Goal: Task Accomplishment & Management: Manage account settings

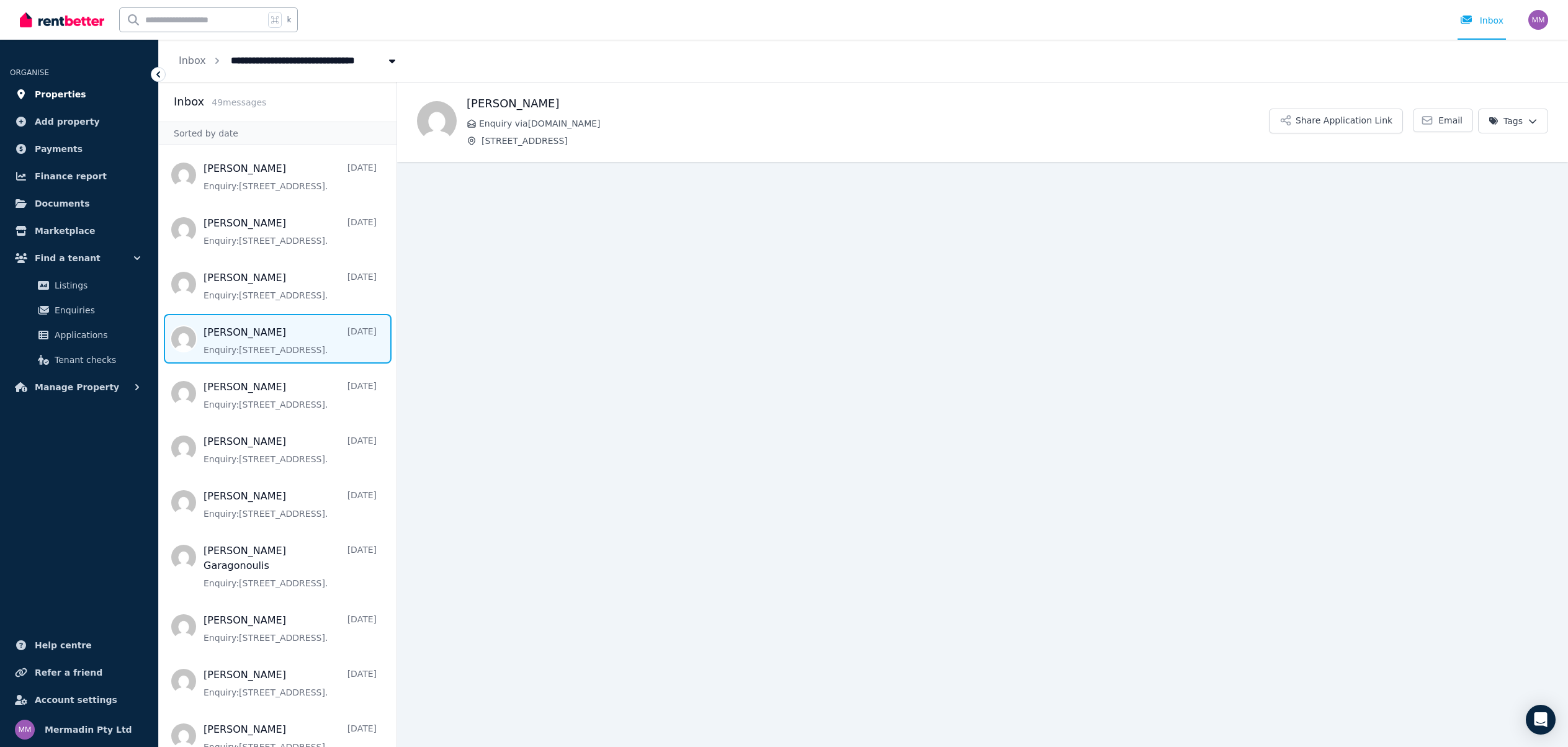
click at [76, 89] on span "Properties" at bounding box center [60, 94] width 51 height 15
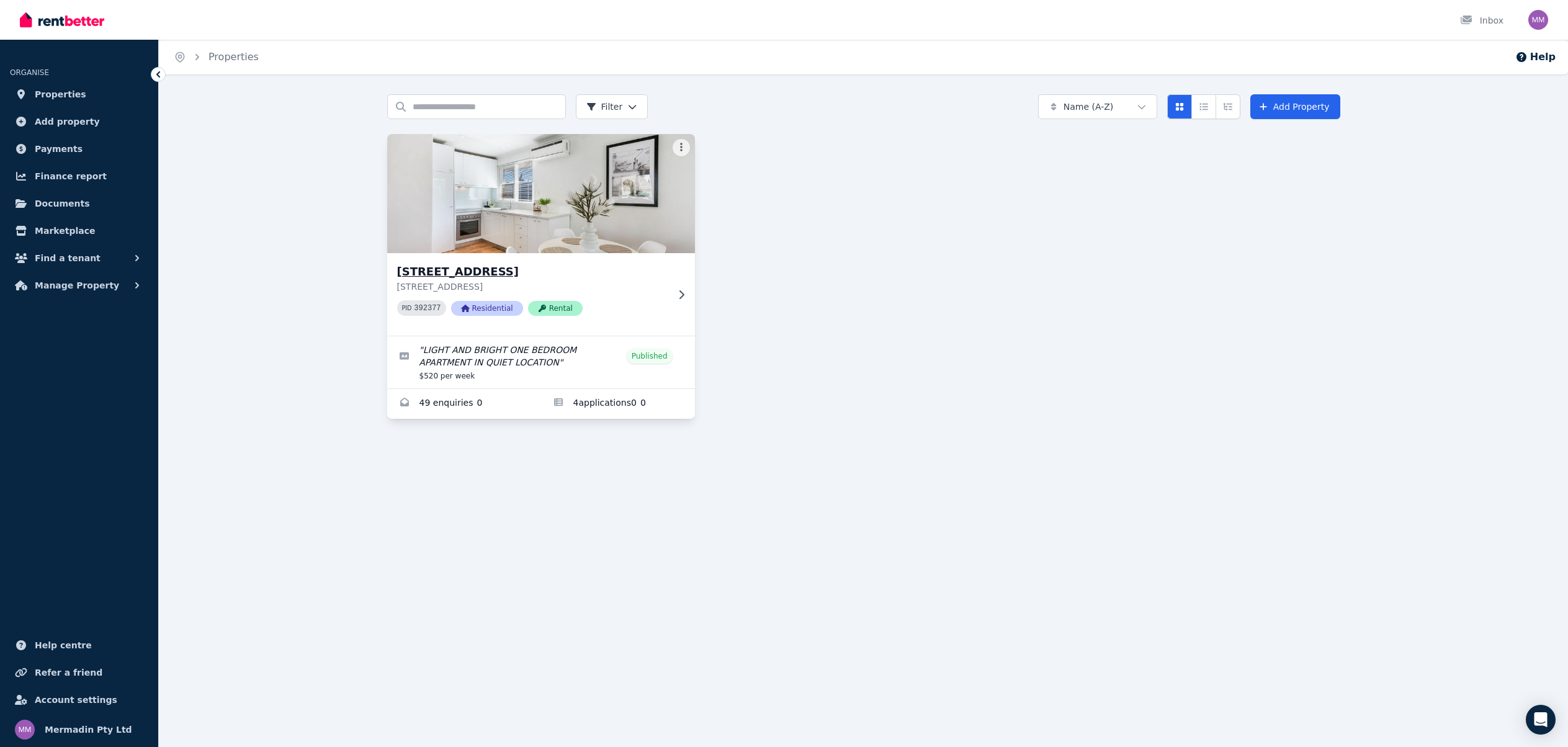
click at [479, 284] on p "[STREET_ADDRESS]" at bounding box center [532, 287] width 270 height 13
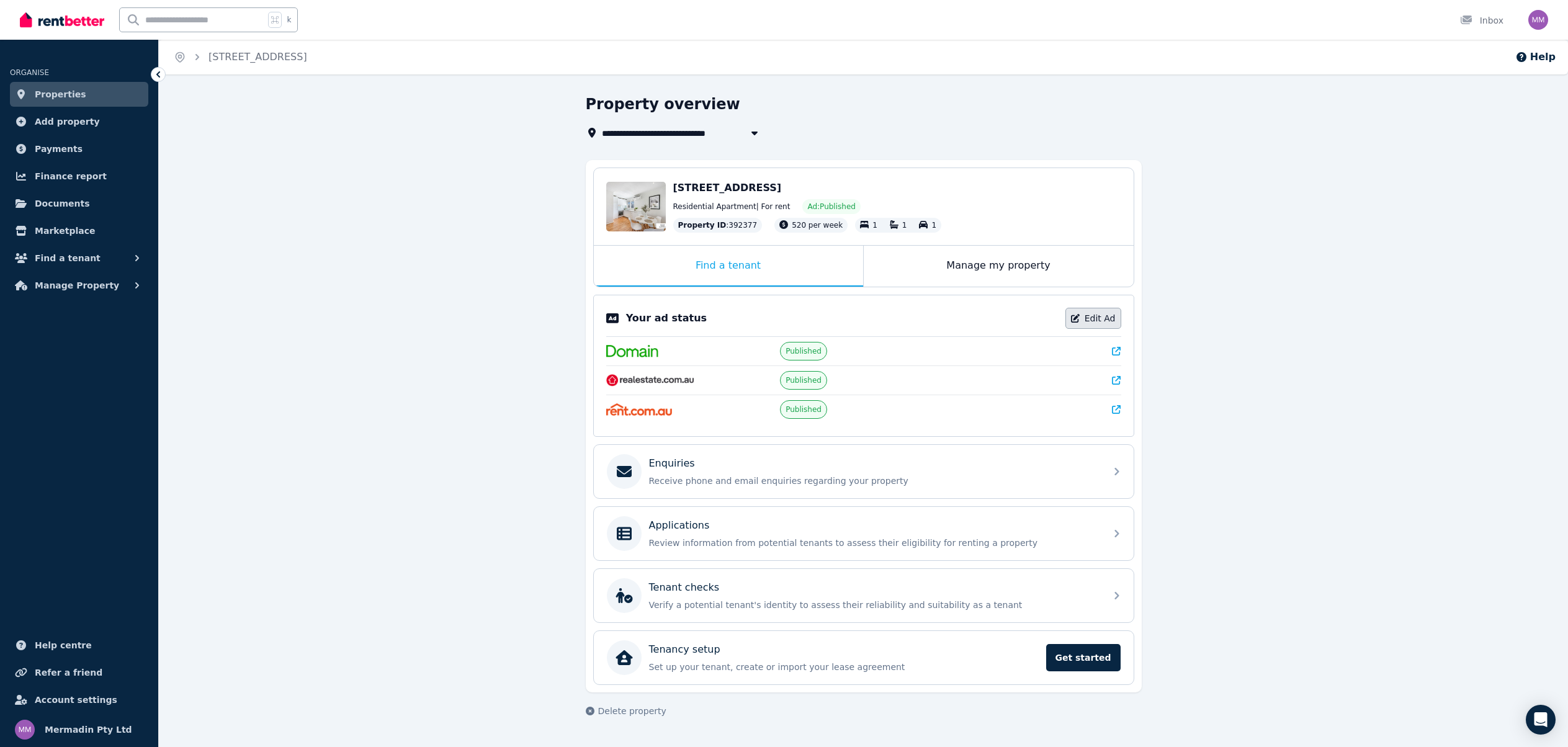
click at [1088, 318] on link "Edit Ad" at bounding box center [1093, 318] width 56 height 21
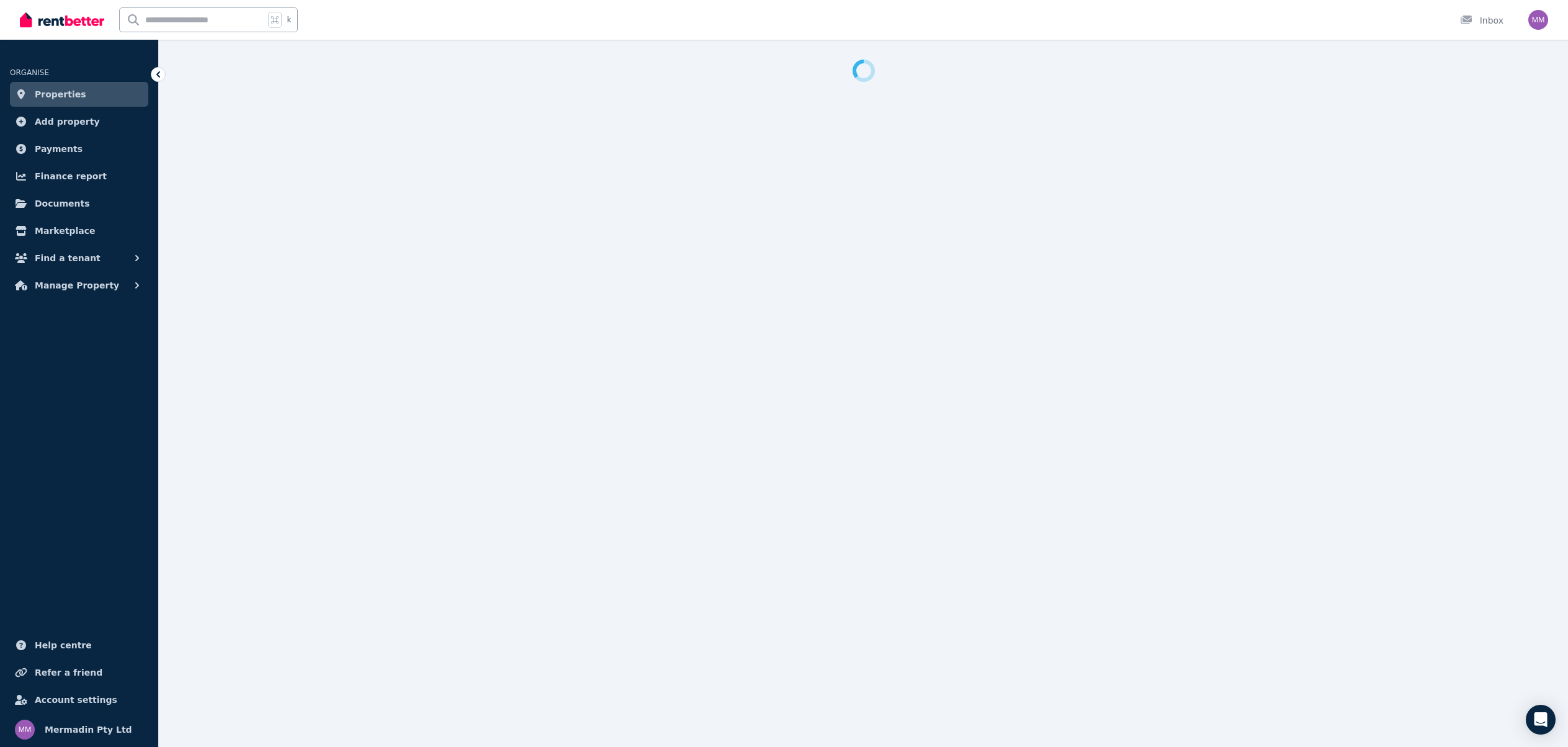
select select "**********"
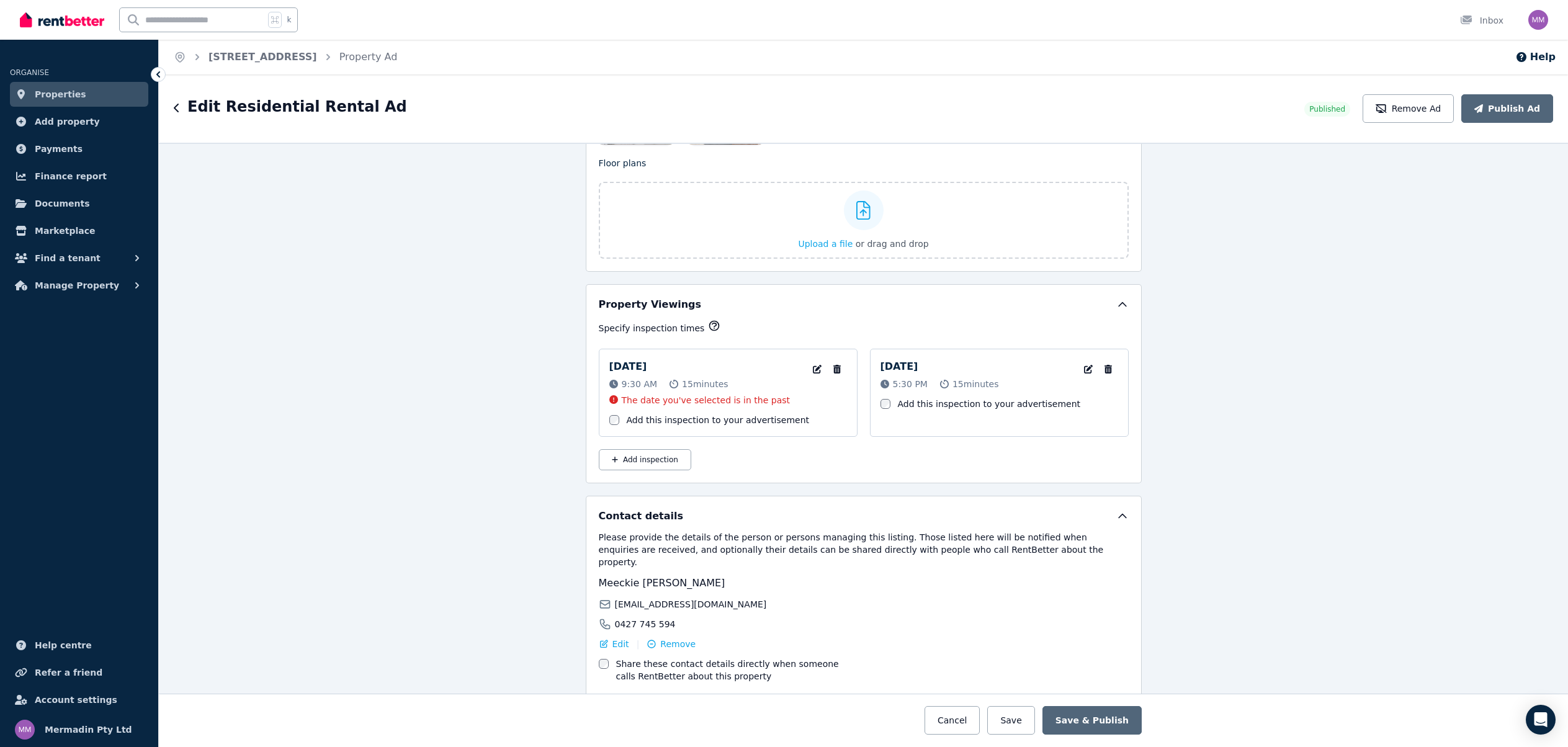
scroll to position [1775, 0]
click at [840, 366] on icon "button" at bounding box center [836, 366] width 8 height 8
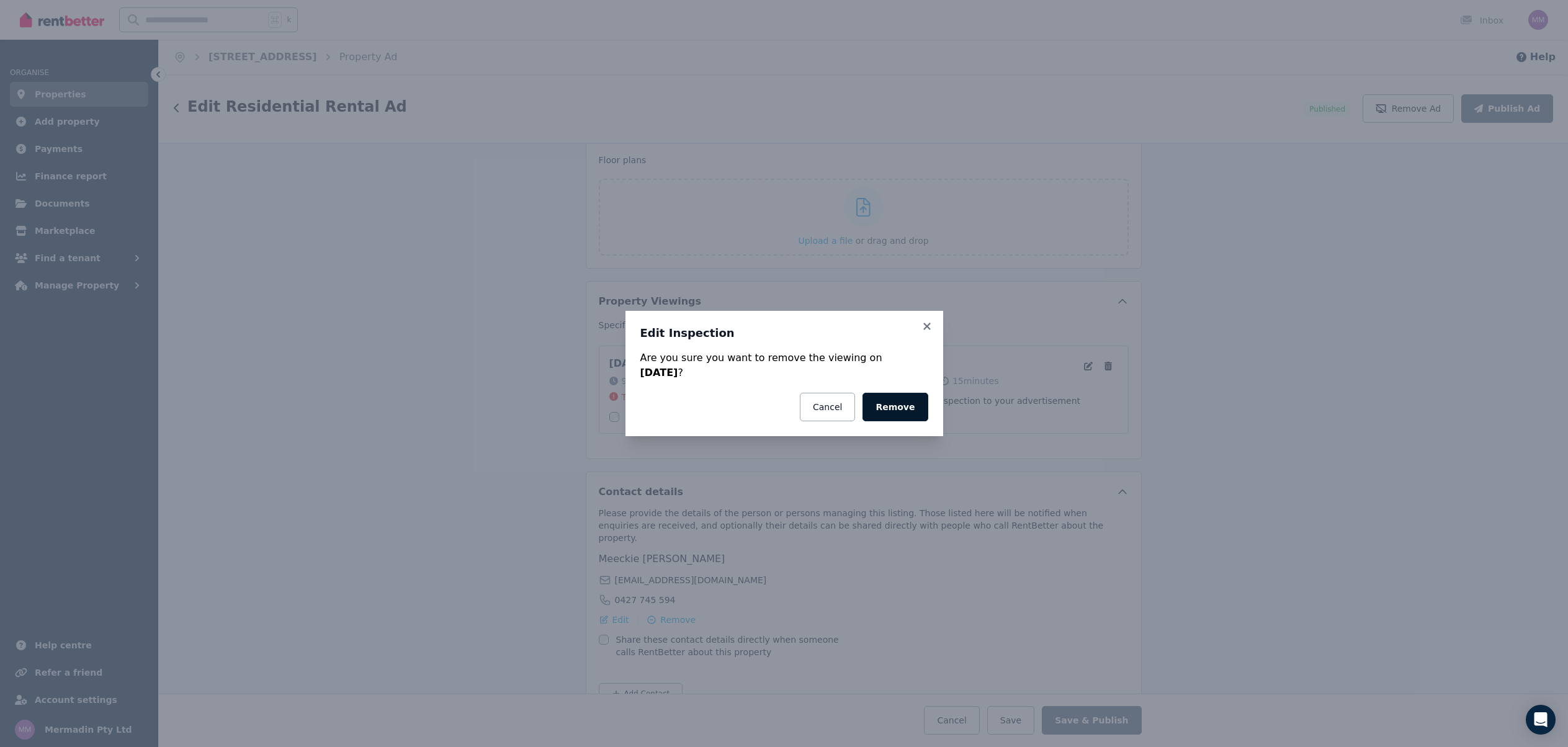
click at [897, 406] on button "Remove" at bounding box center [895, 407] width 65 height 29
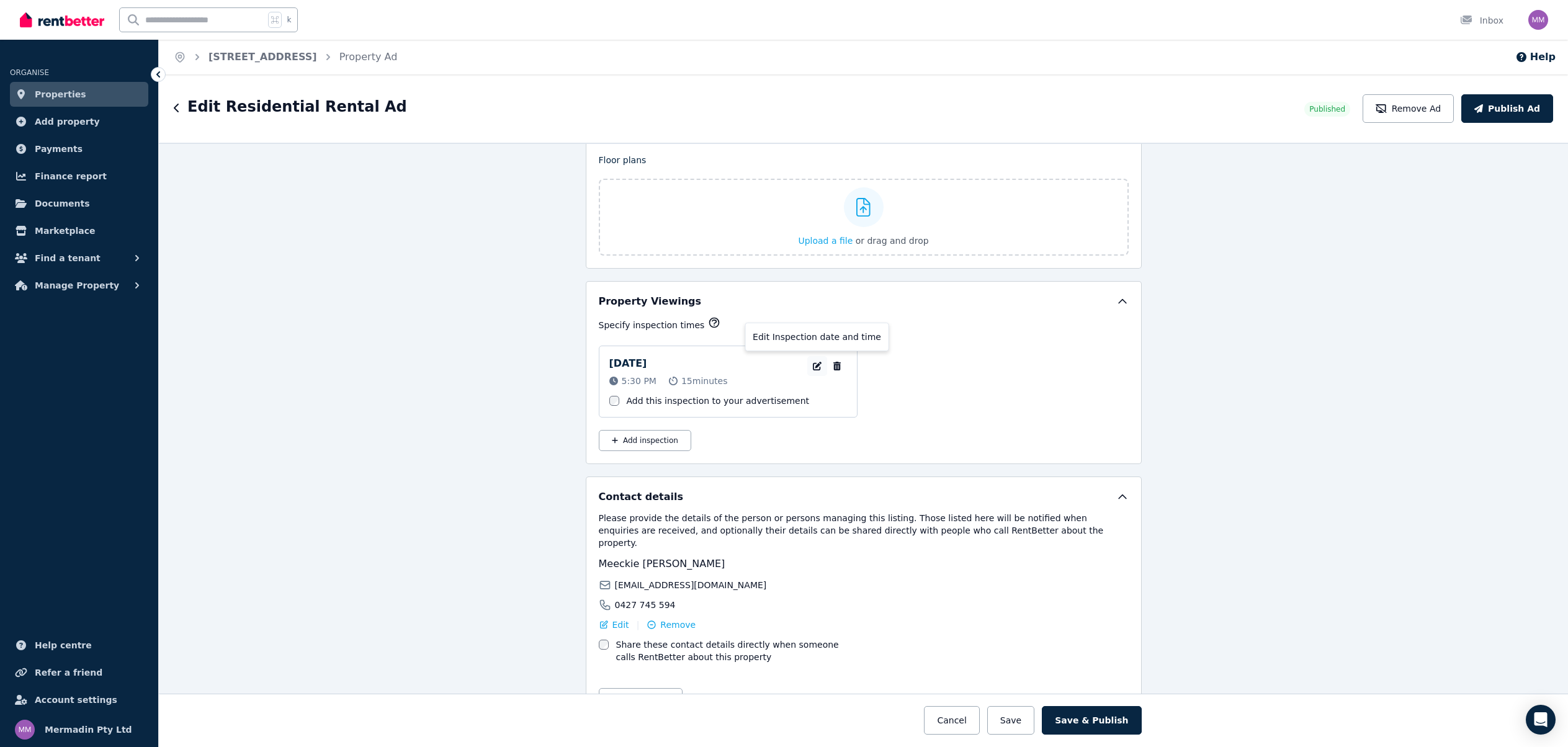
click at [814, 364] on icon "button" at bounding box center [817, 366] width 8 height 8
select select "**"
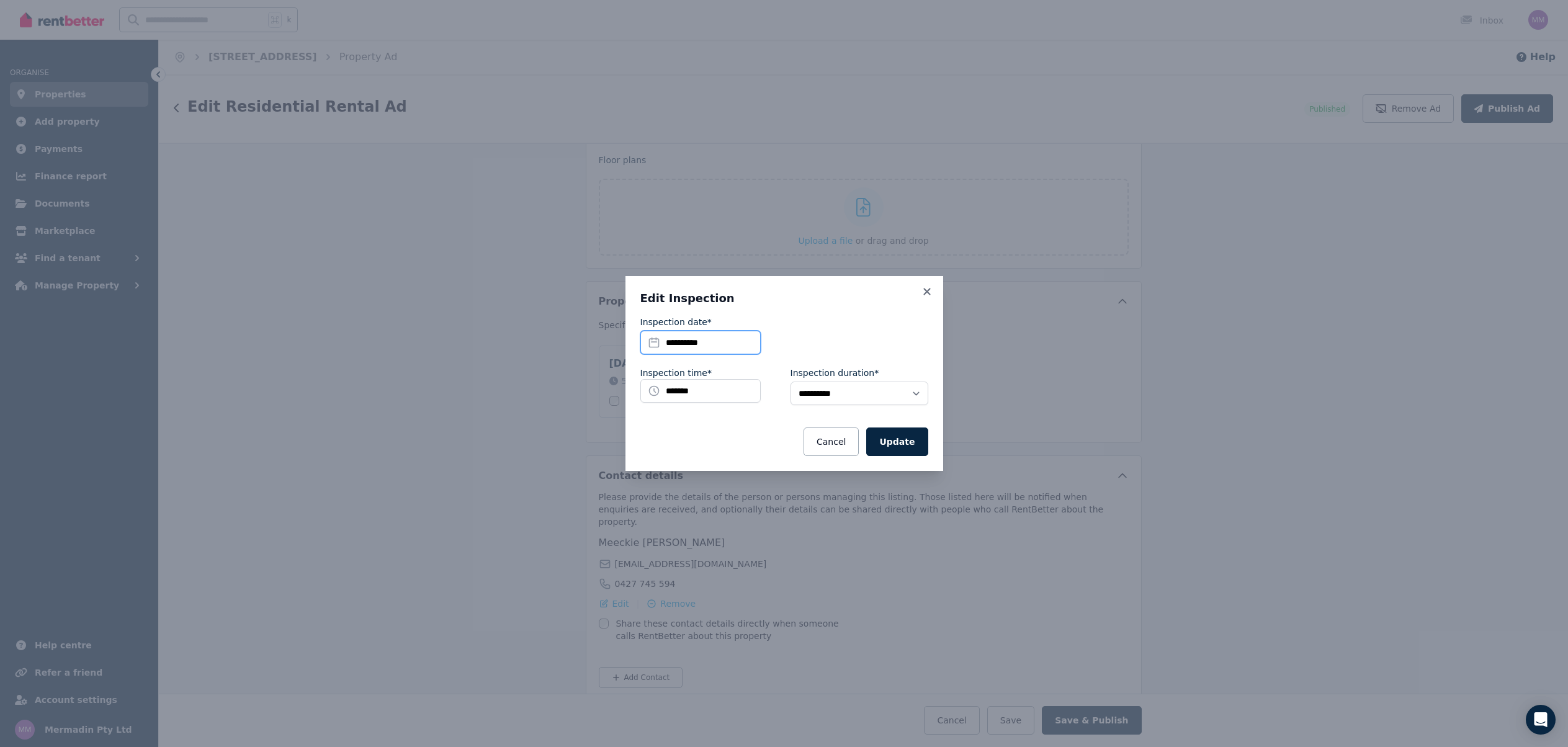
click at [735, 343] on input "**********" at bounding box center [700, 343] width 120 height 24
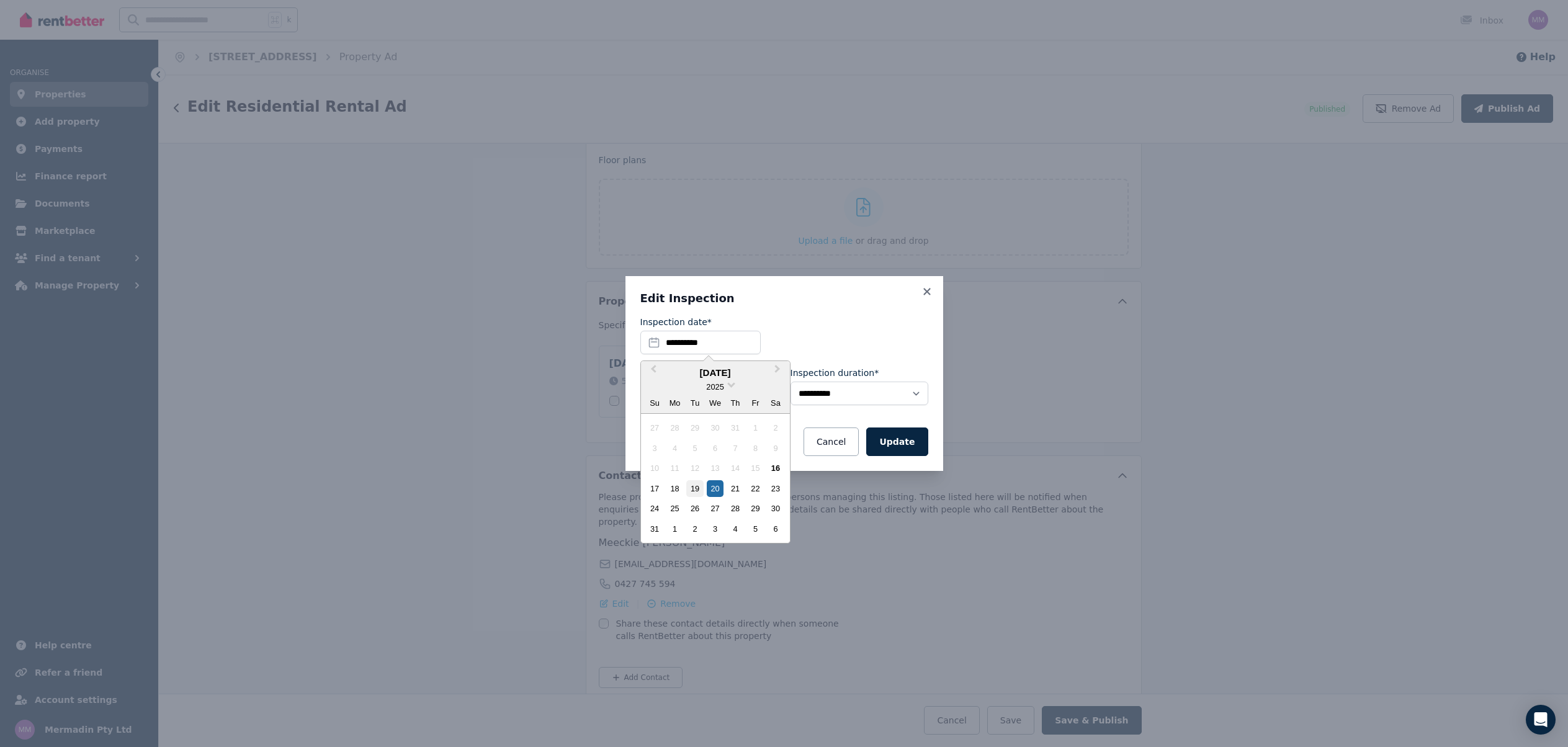
click at [690, 482] on div "19" at bounding box center [695, 488] width 17 height 17
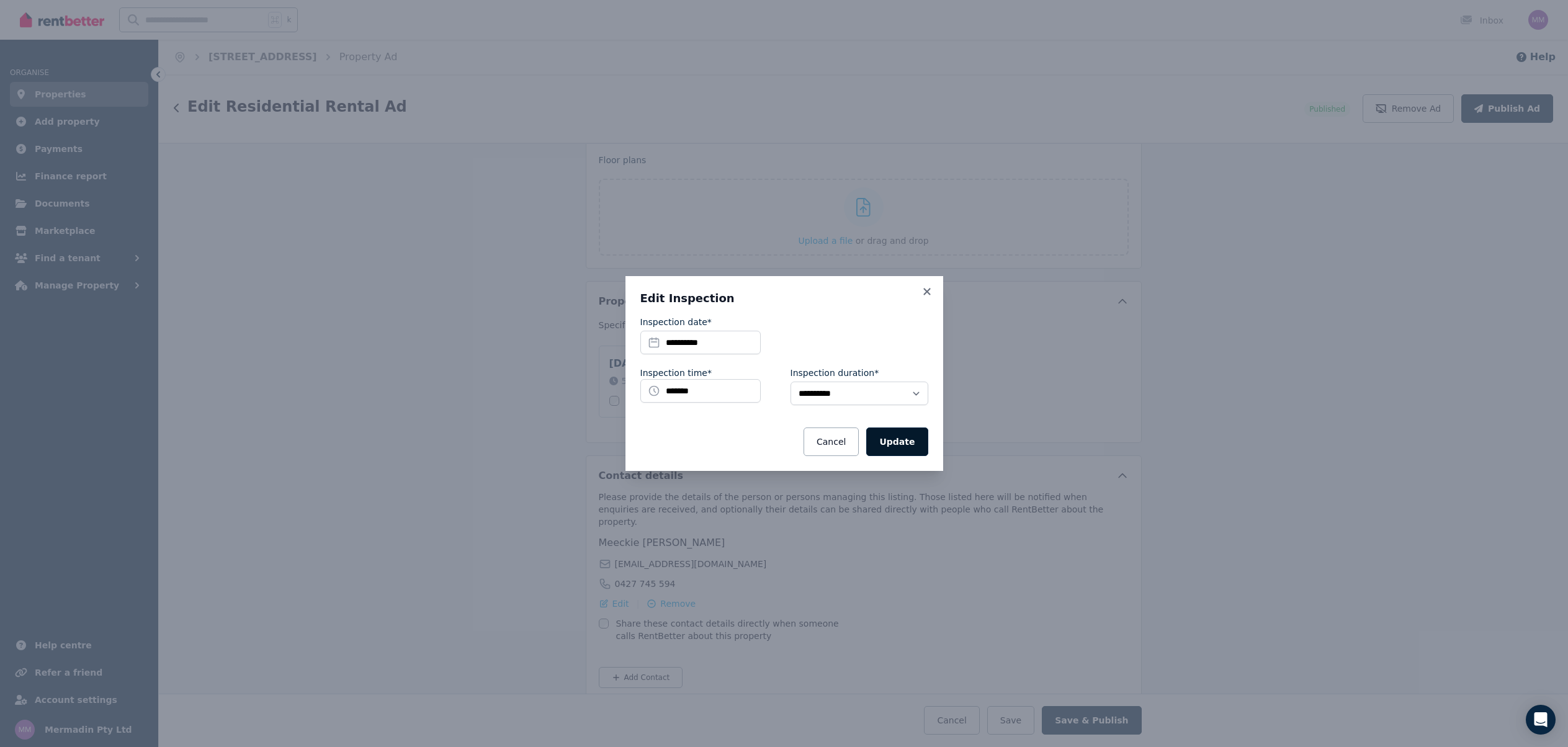
click at [904, 442] on button "Update" at bounding box center [897, 442] width 61 height 29
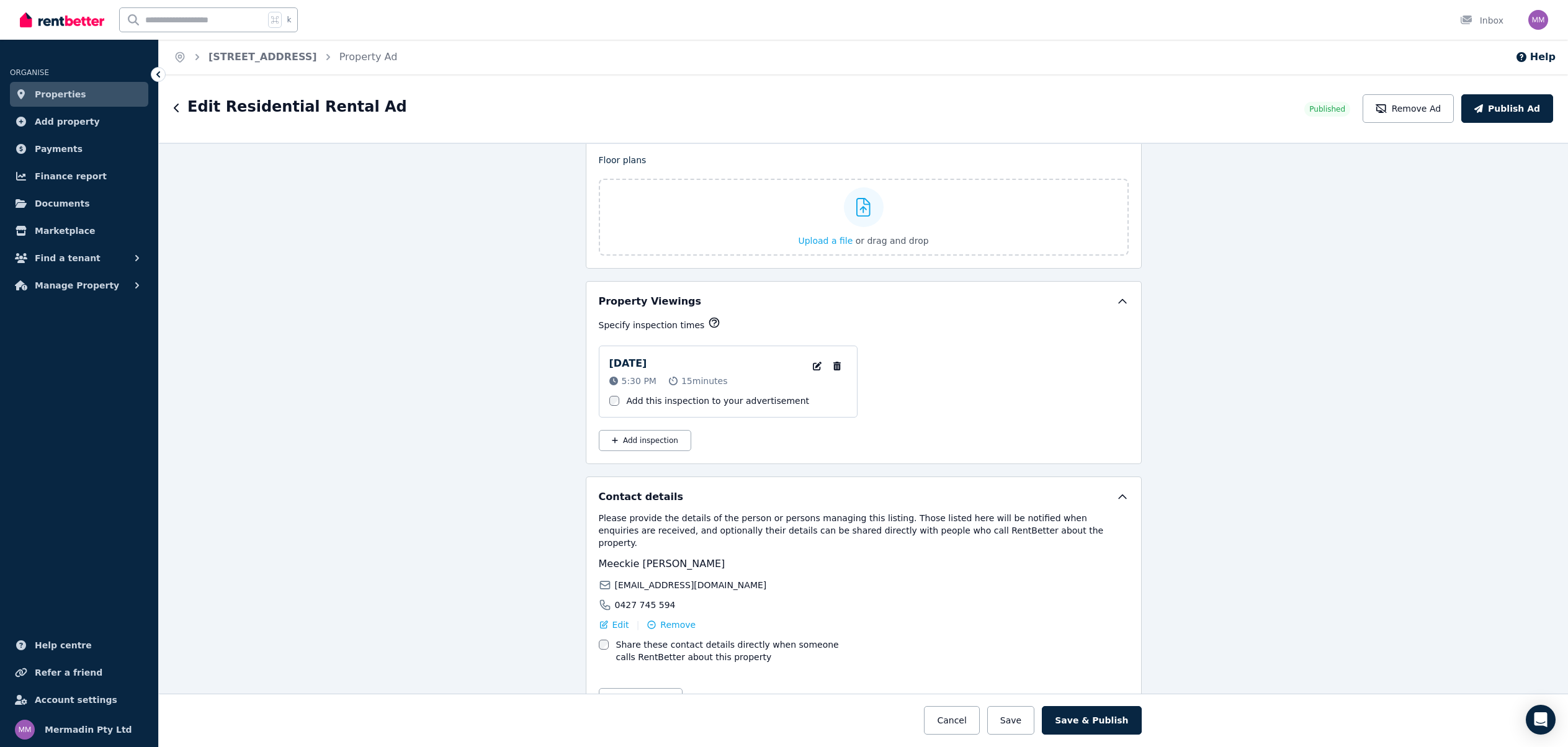
click at [624, 443] on button "Add inspection" at bounding box center [645, 440] width 92 height 21
select select "**"
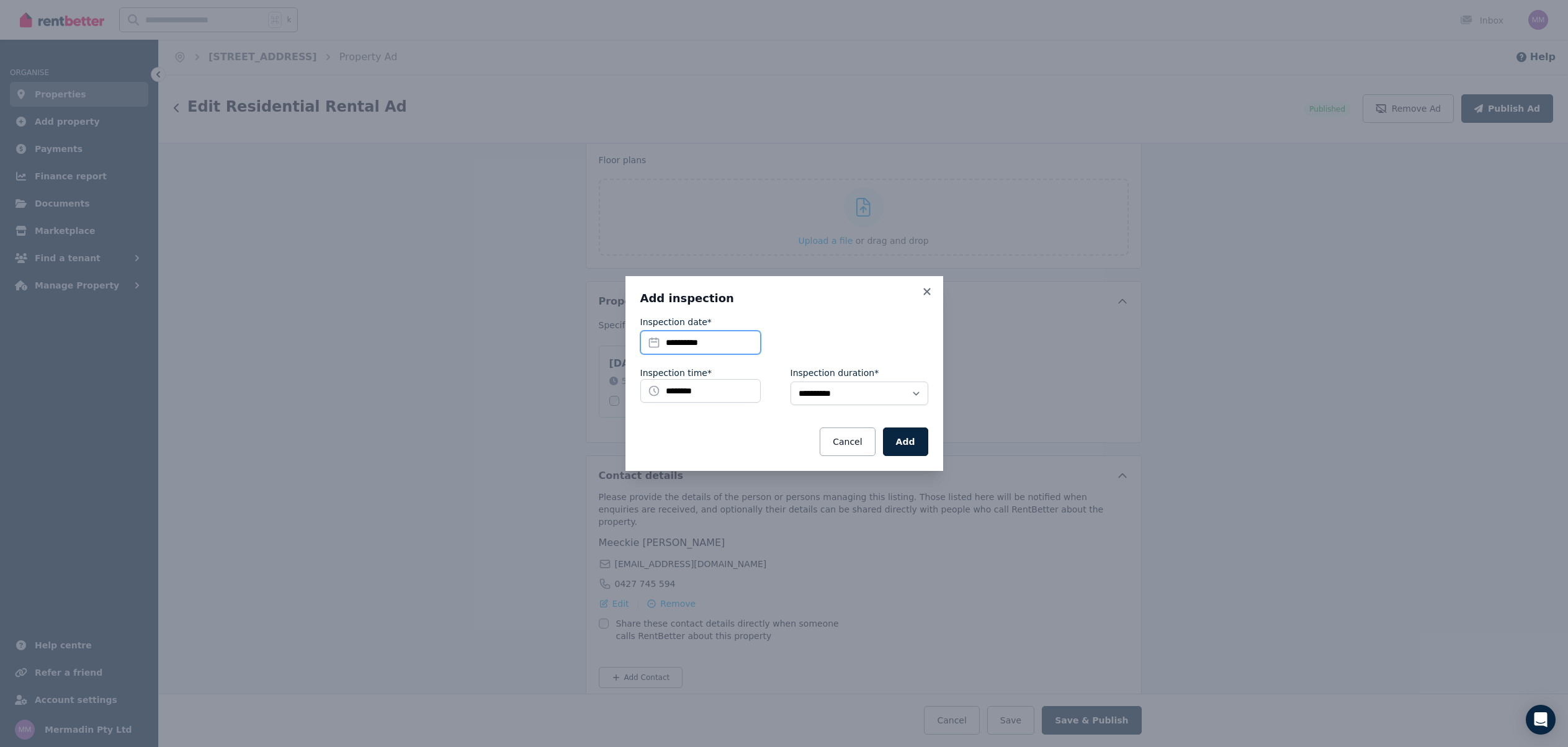
click at [738, 346] on input "**********" at bounding box center [700, 343] width 120 height 24
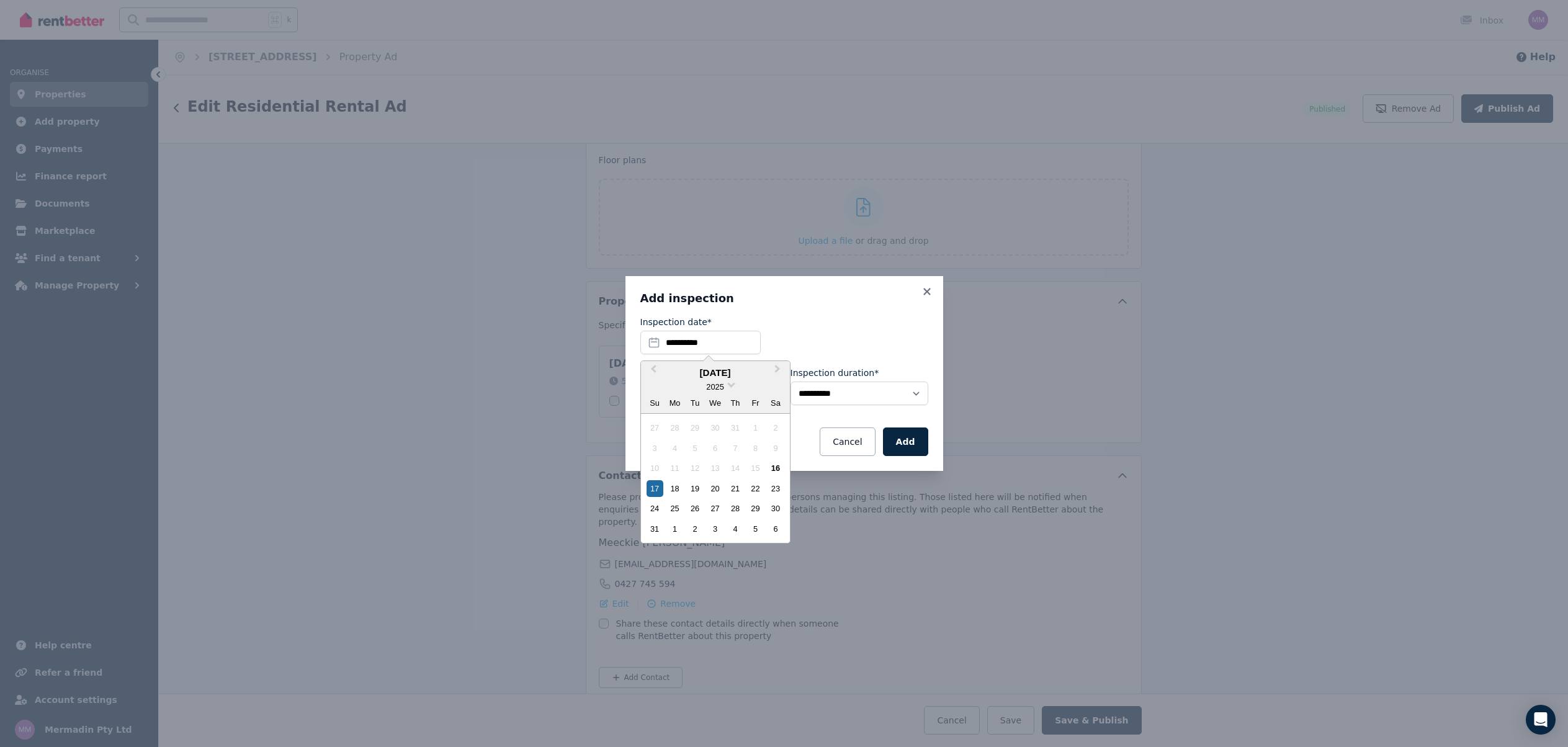
click at [740, 487] on div "21" at bounding box center [735, 488] width 17 height 17
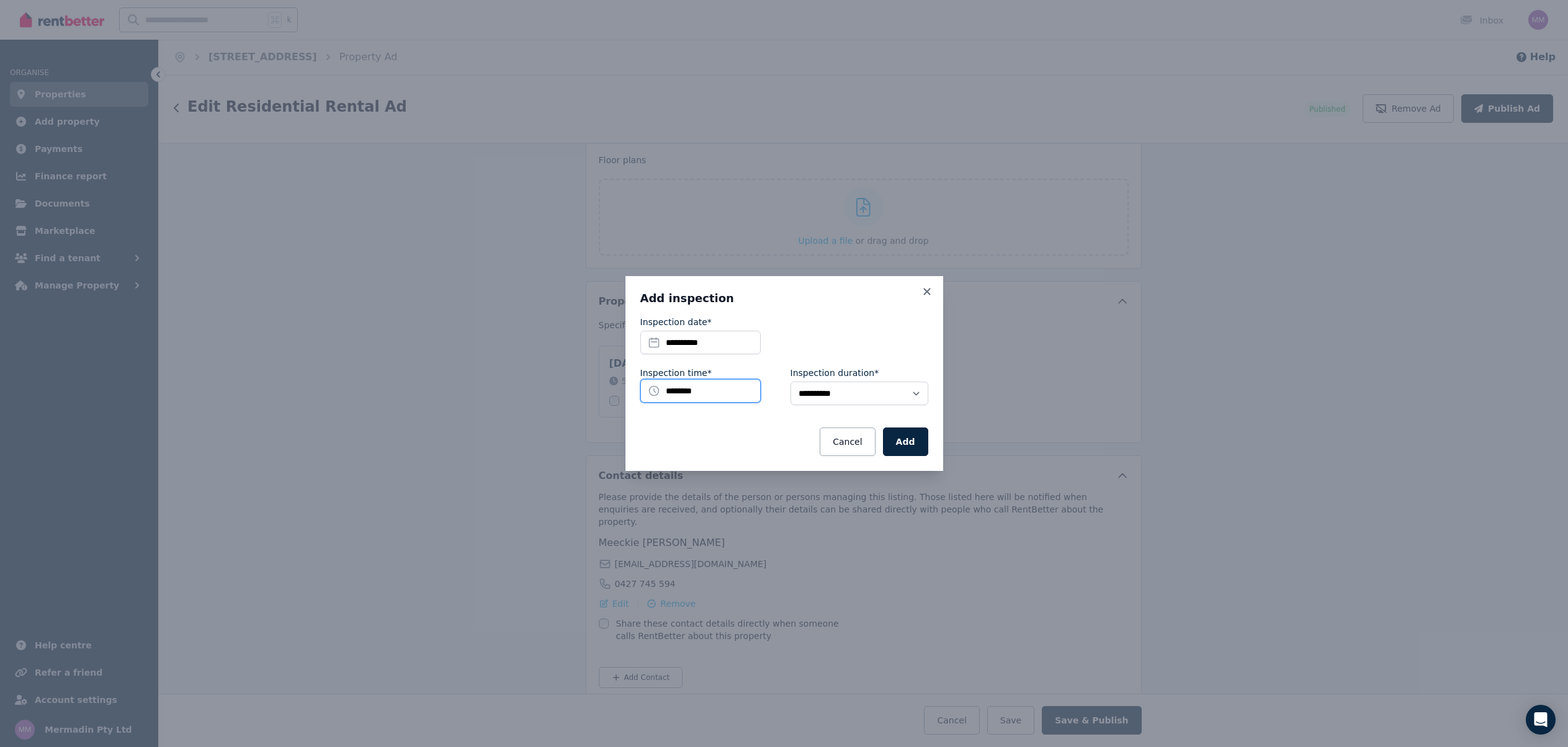
click at [723, 387] on input "********" at bounding box center [700, 391] width 120 height 24
click at [685, 523] on li "5:30 PM" at bounding box center [678, 525] width 75 height 18
click at [909, 439] on button "Add" at bounding box center [906, 442] width 45 height 29
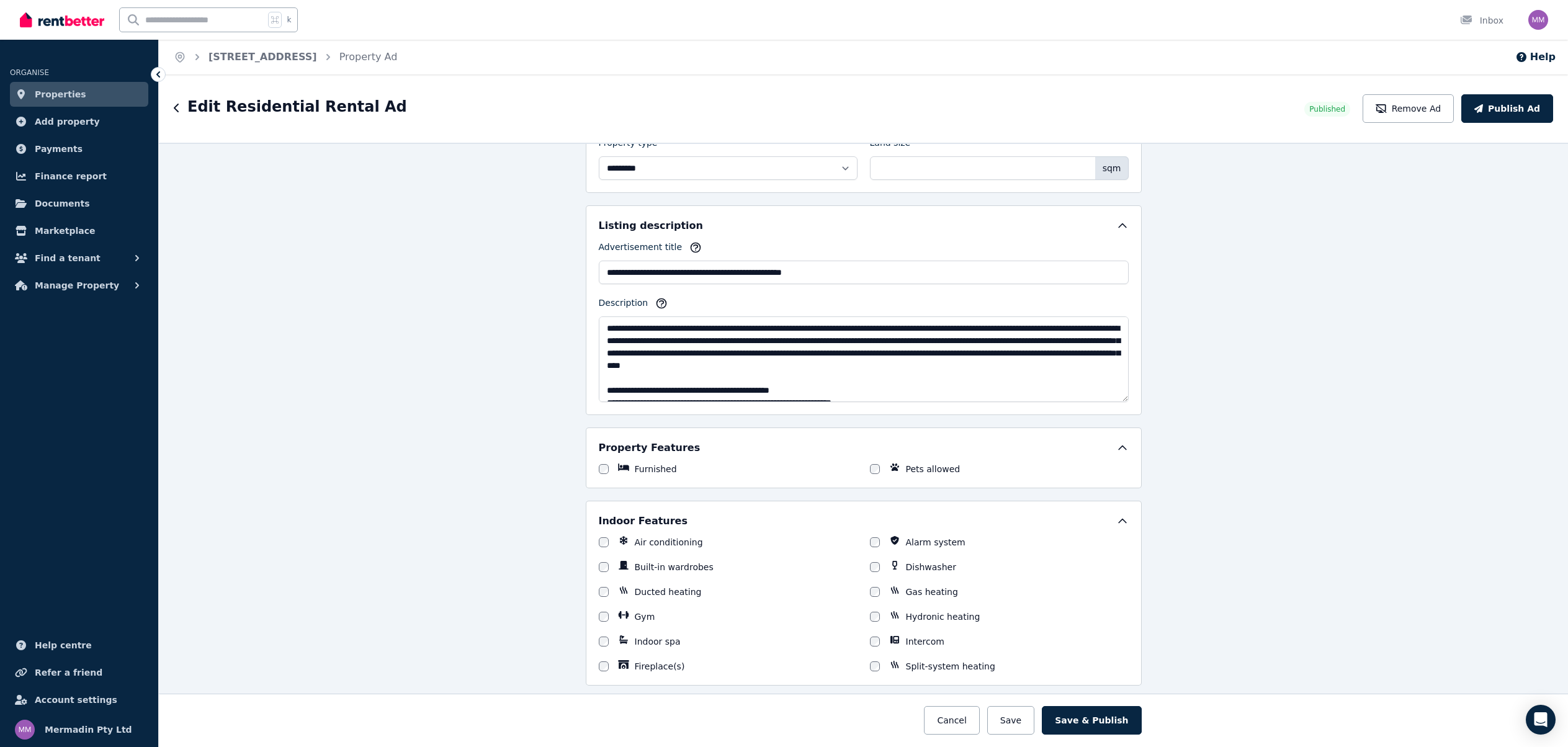
scroll to position [653, 0]
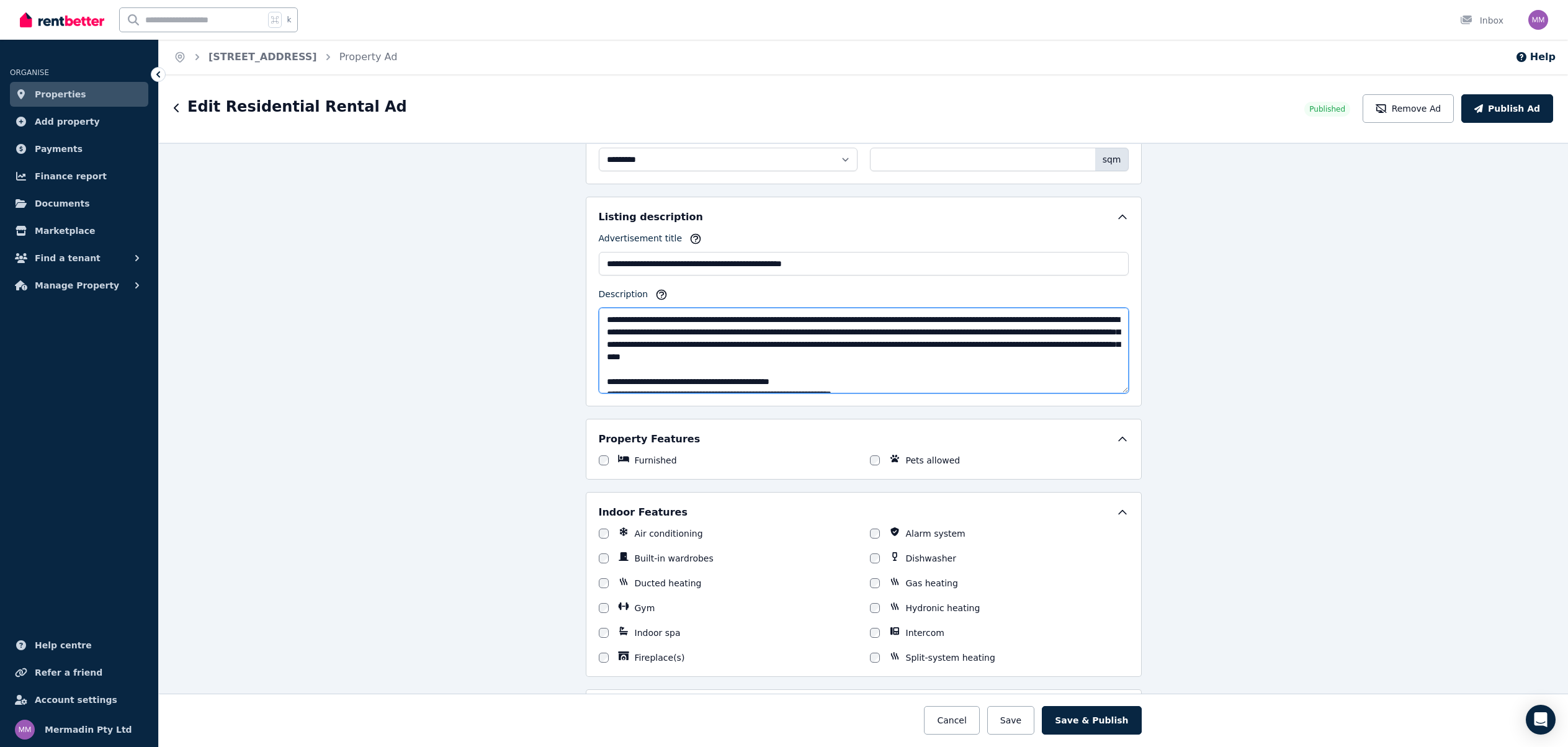
click at [911, 345] on textarea "Description" at bounding box center [864, 350] width 530 height 86
click at [778, 345] on textarea "Description" at bounding box center [864, 350] width 530 height 86
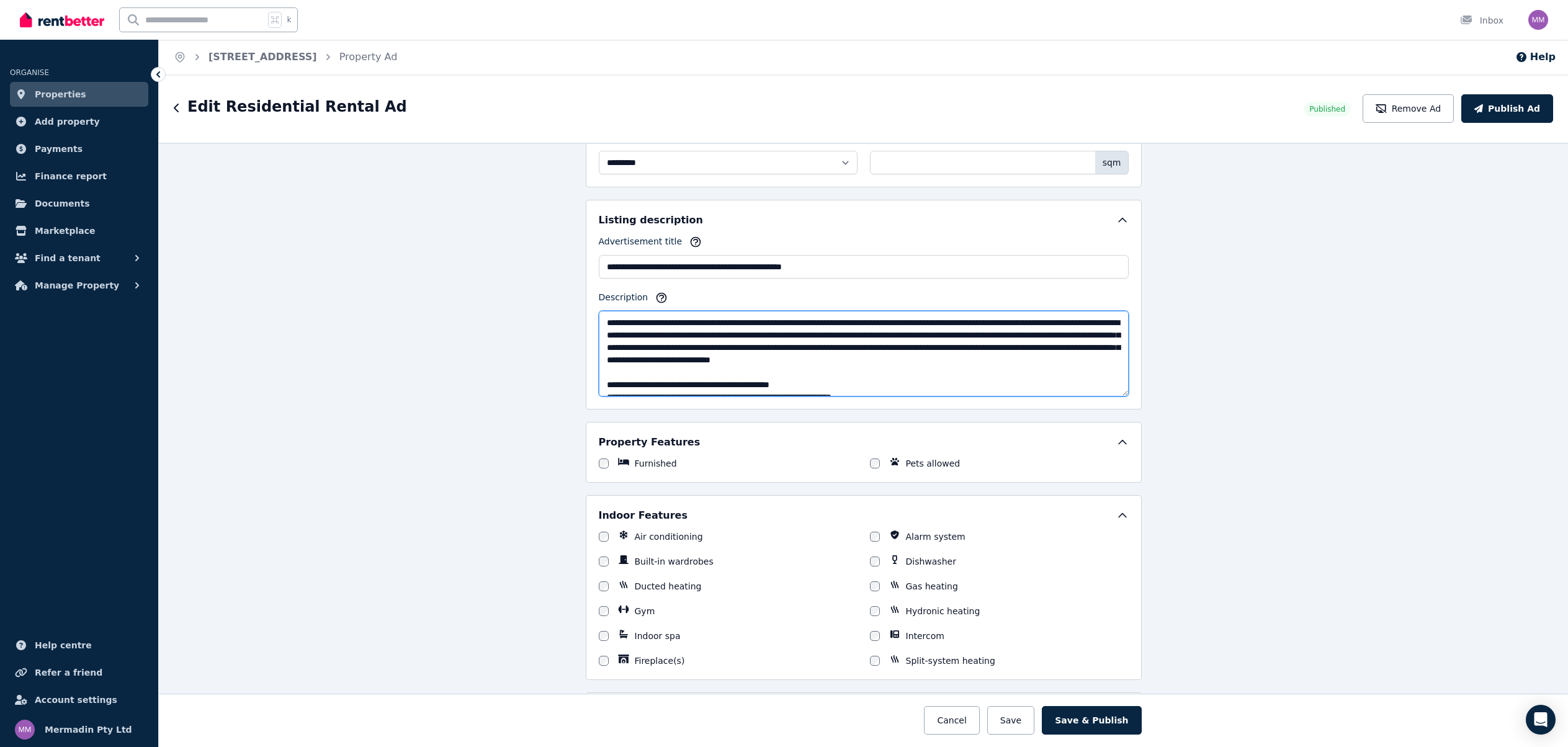
click at [1123, 319] on textarea "Description" at bounding box center [864, 354] width 530 height 86
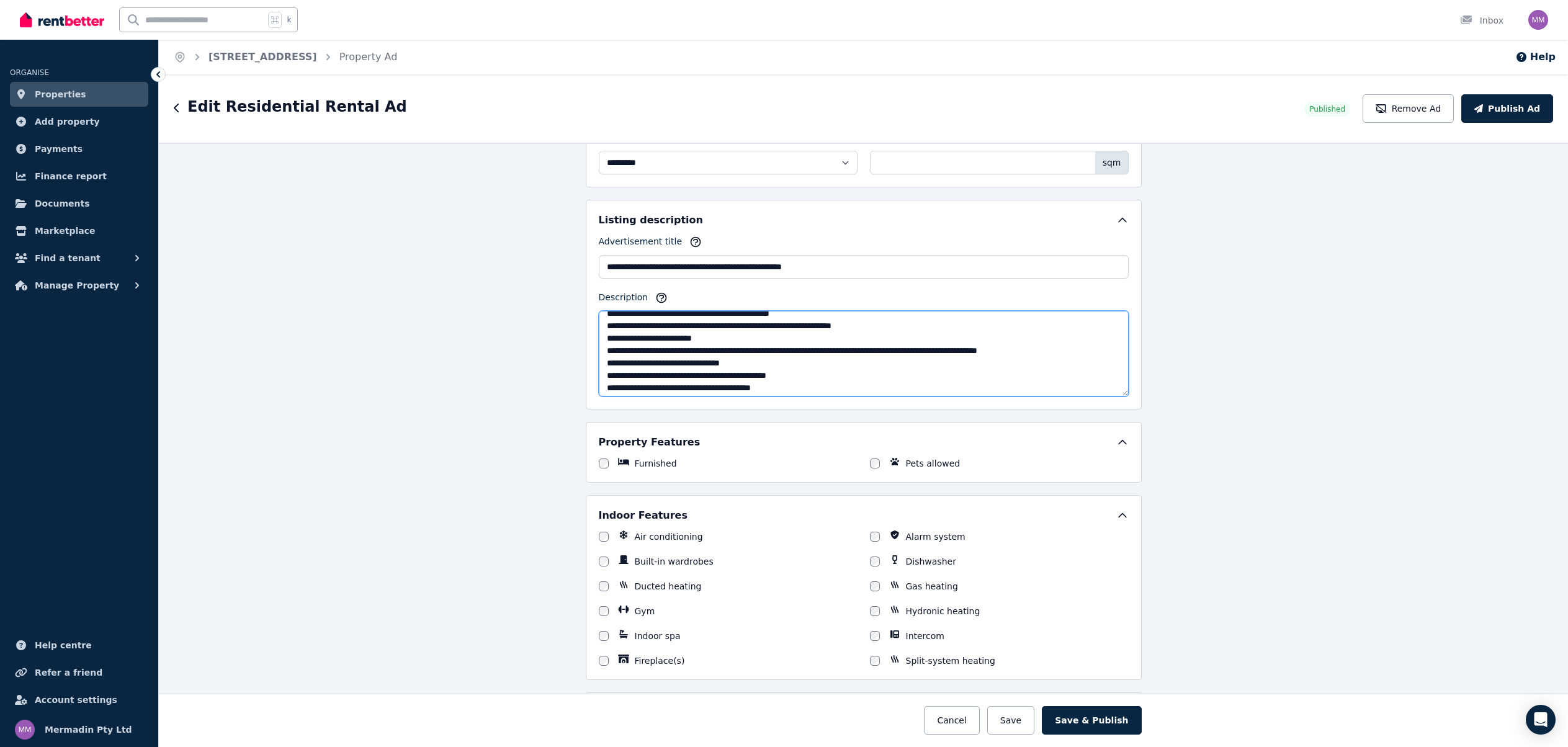
scroll to position [73, 0]
click at [1125, 343] on textarea "Description" at bounding box center [864, 354] width 530 height 86
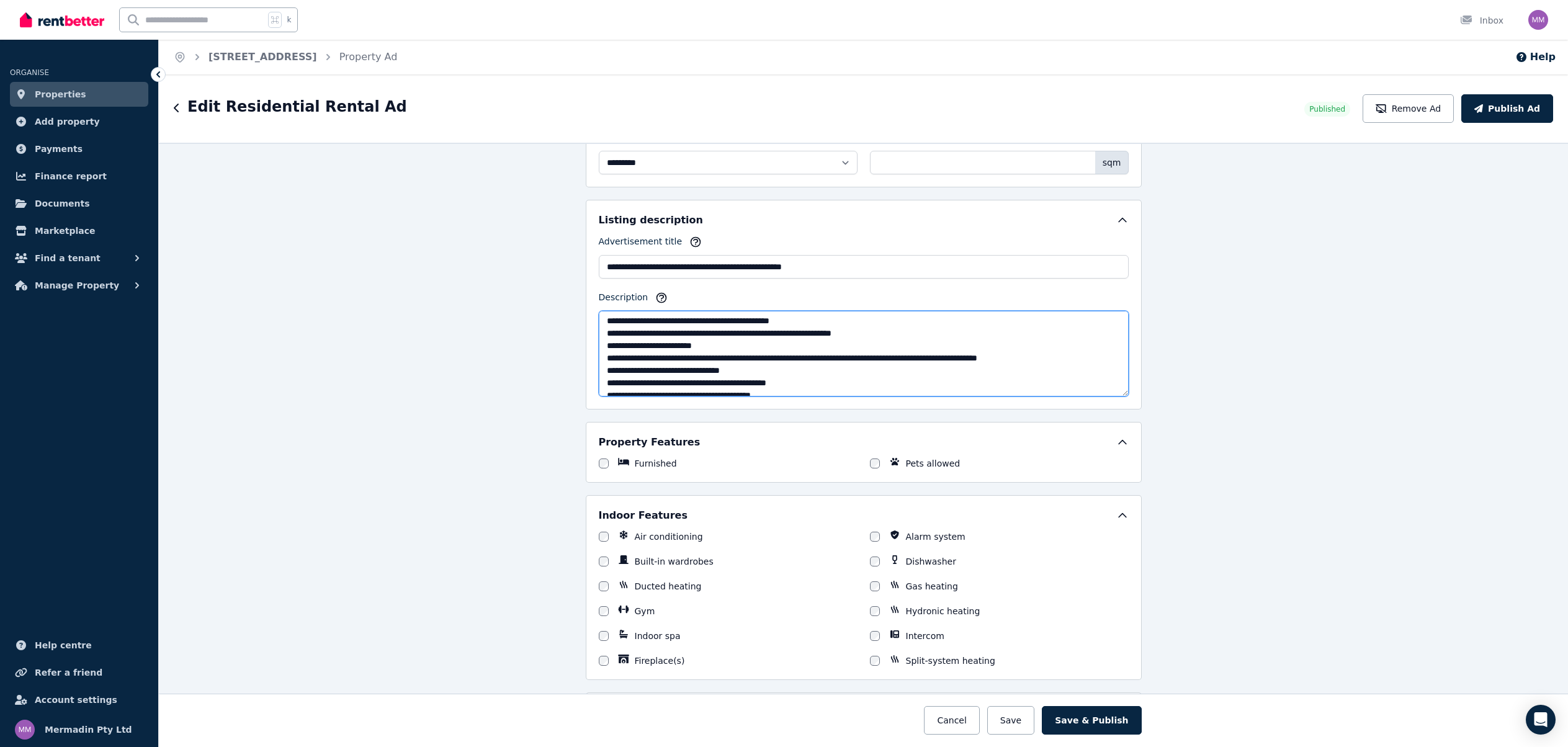
click at [1125, 344] on textarea "Description" at bounding box center [864, 354] width 530 height 86
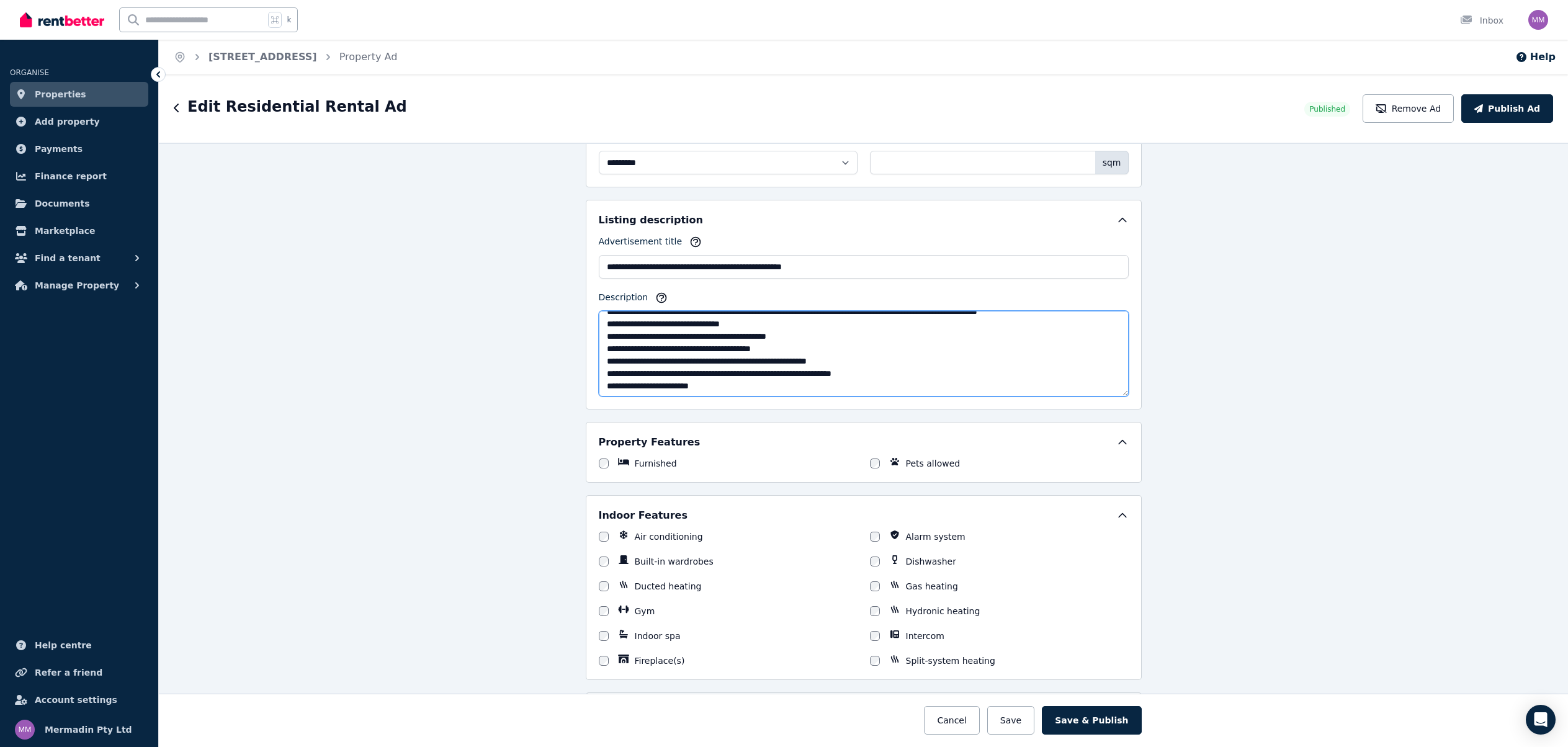
scroll to position [113, 0]
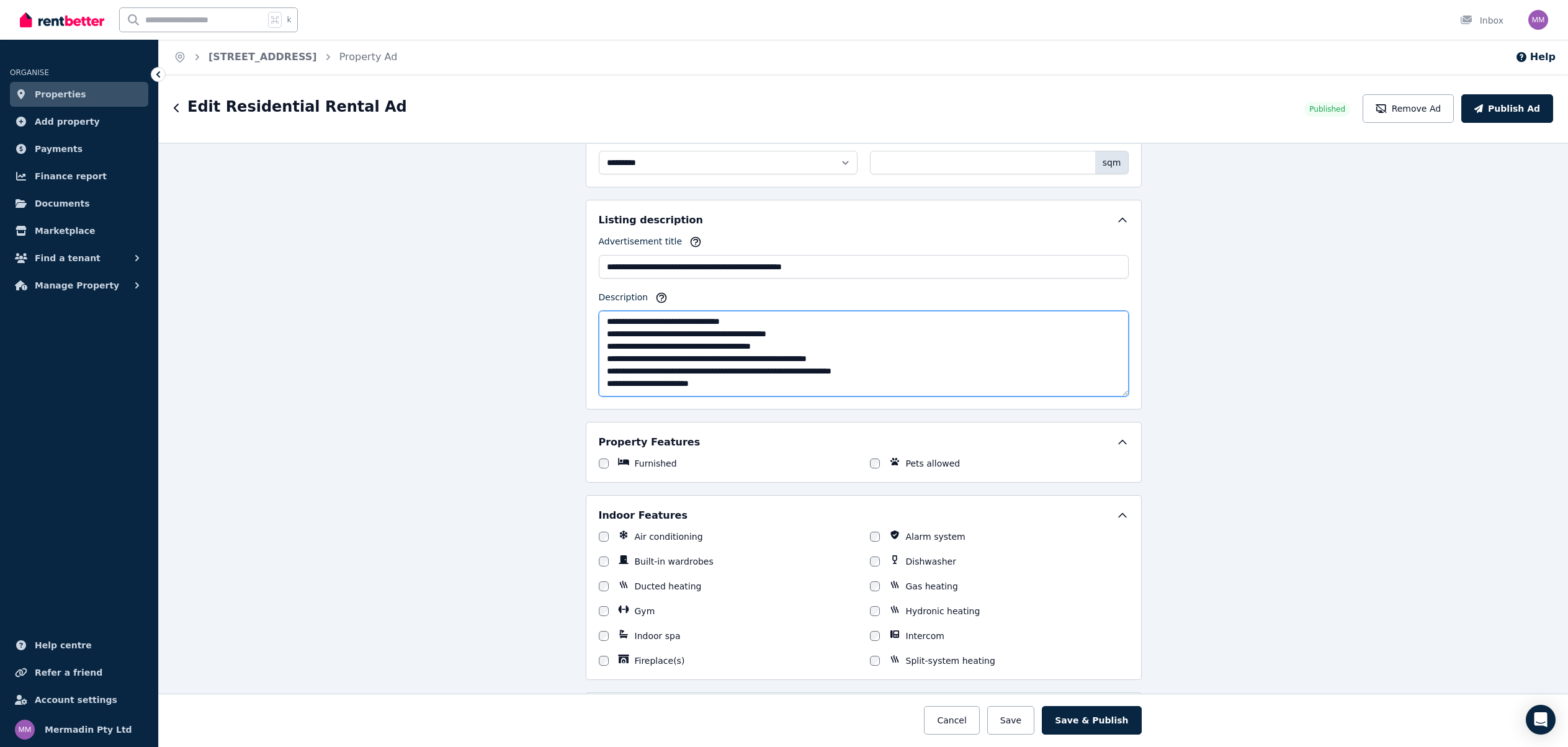
click at [812, 347] on textarea "Description" at bounding box center [864, 354] width 530 height 86
click at [664, 359] on textarea "Description" at bounding box center [864, 354] width 530 height 86
click at [1125, 351] on textarea "Description" at bounding box center [864, 354] width 530 height 86
click at [1125, 350] on textarea "Description" at bounding box center [864, 354] width 530 height 86
click at [1070, 383] on textarea "Description" at bounding box center [864, 354] width 530 height 86
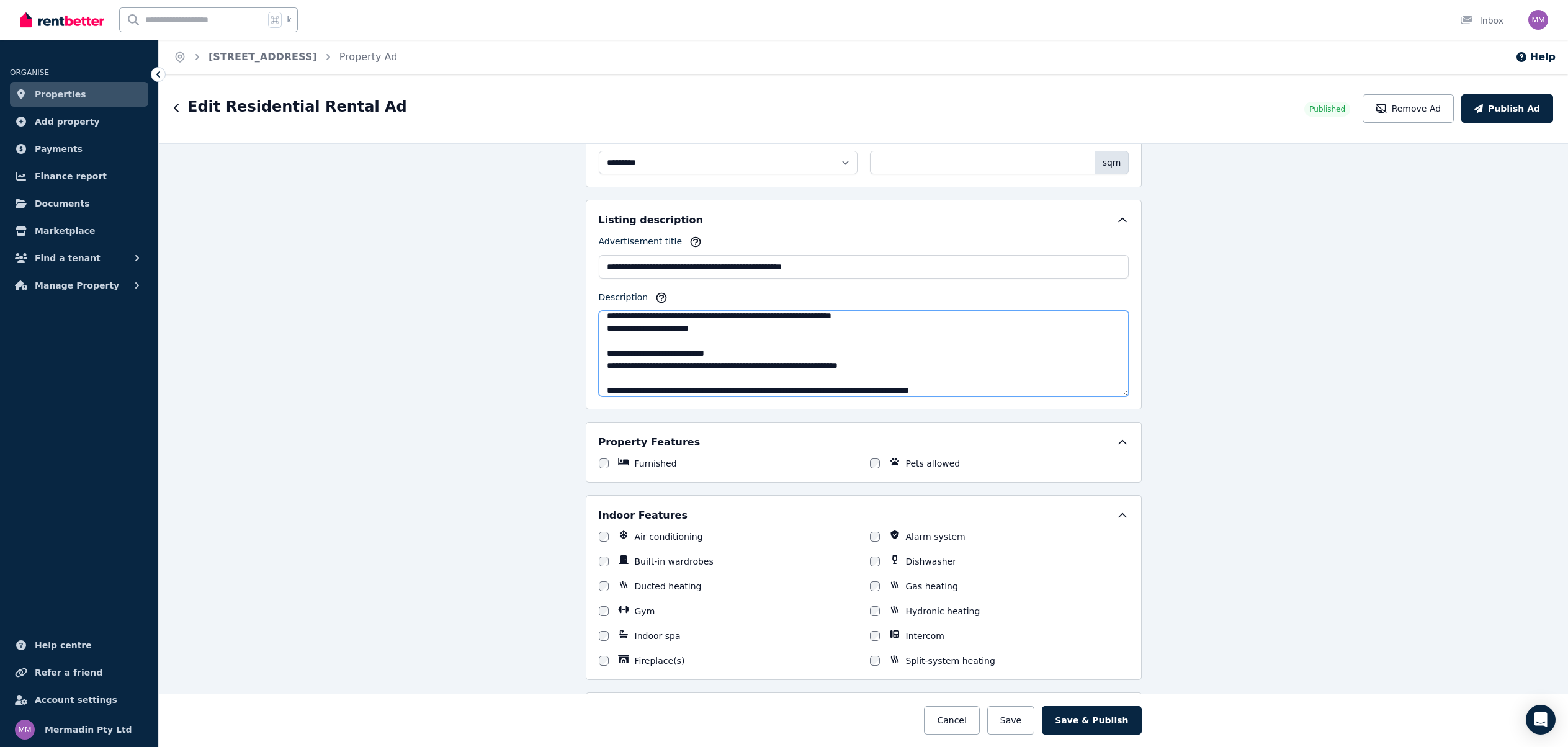
scroll to position [170, 0]
drag, startPoint x: 605, startPoint y: 380, endPoint x: 930, endPoint y: 378, distance: 325.0
click at [930, 378] on textarea "Description" at bounding box center [864, 354] width 530 height 86
click at [609, 358] on textarea "Description" at bounding box center [864, 354] width 530 height 86
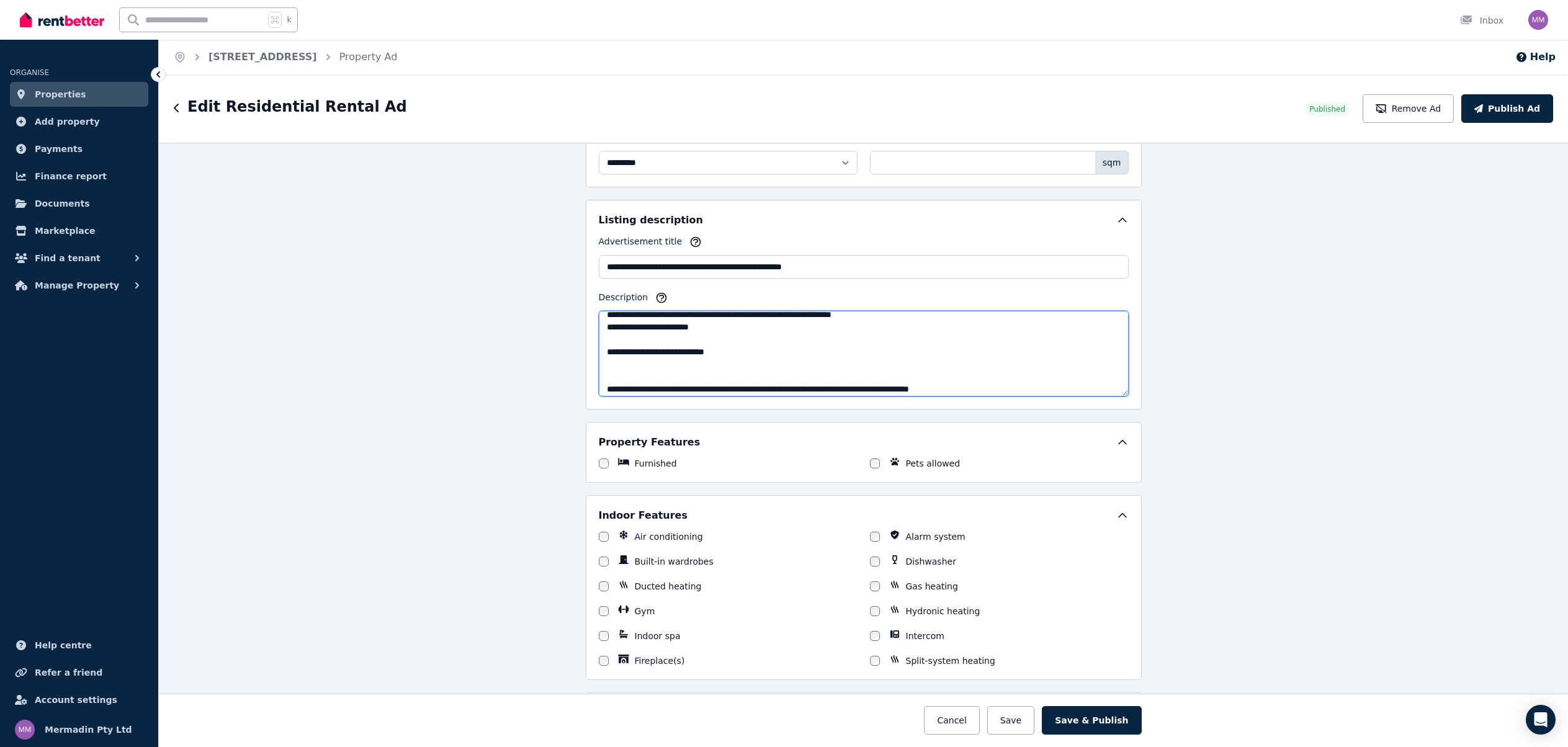
paste textarea "**********"
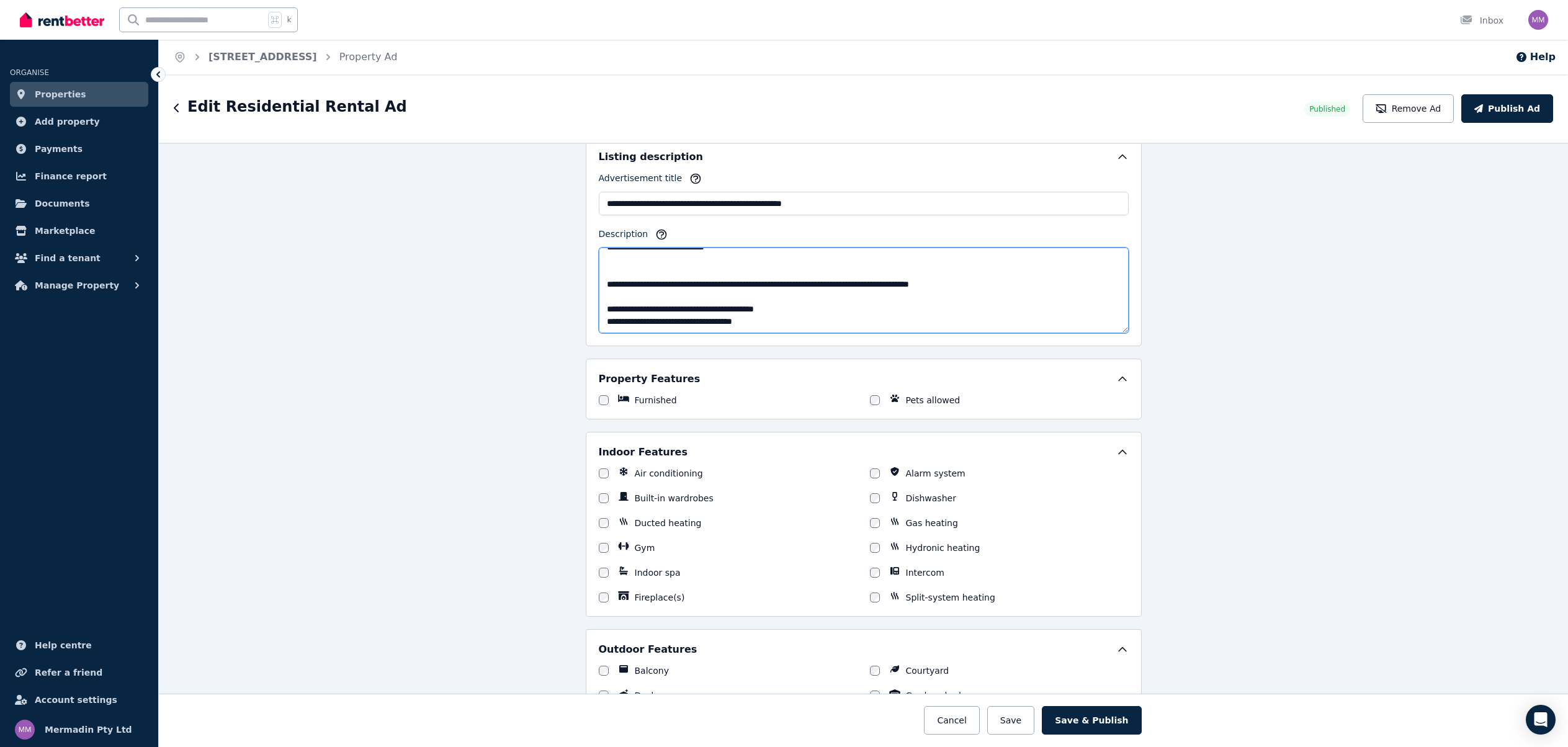
scroll to position [714, 0]
click at [1070, 283] on textarea "Description" at bounding box center [864, 289] width 530 height 86
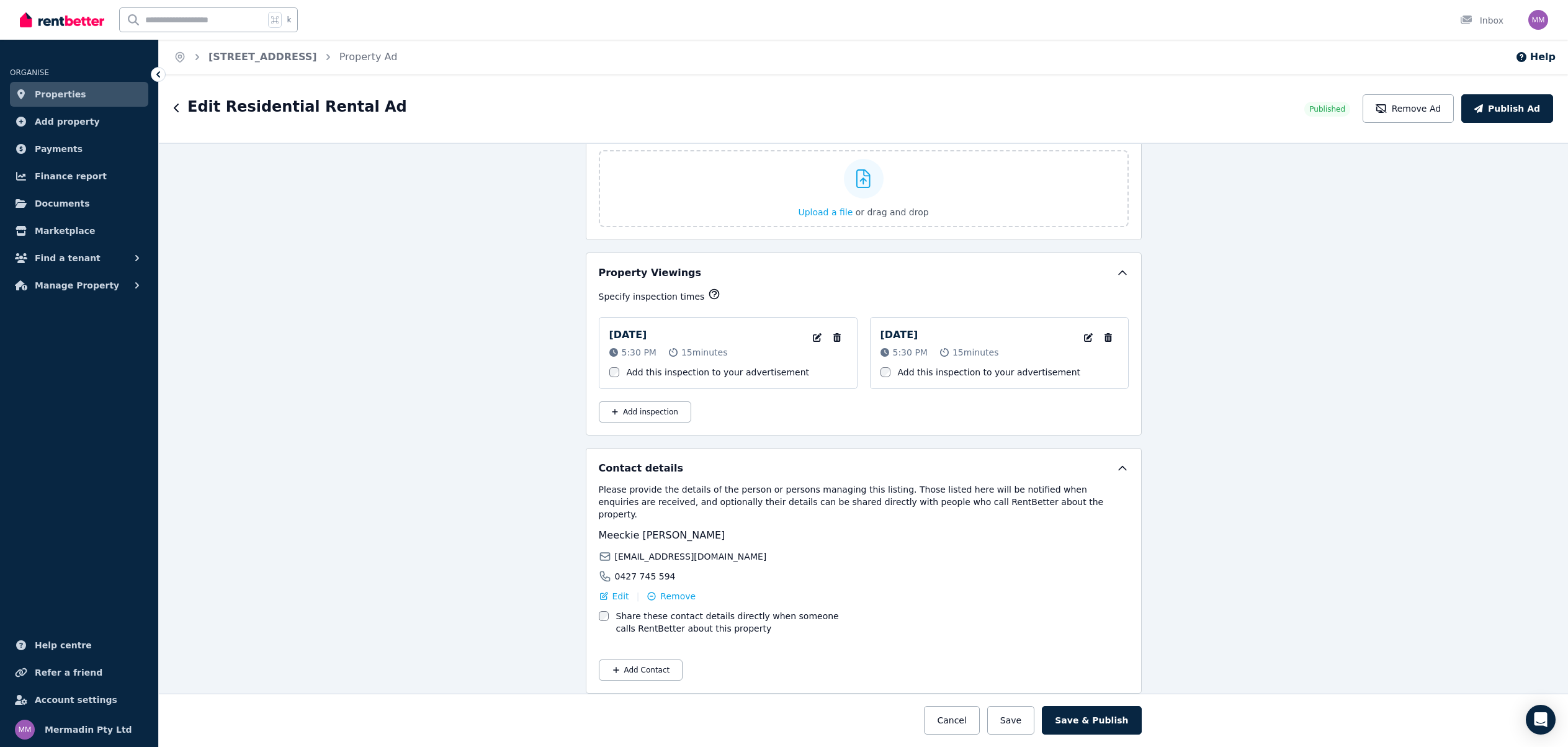
scroll to position [1803, 0]
type textarea "**********"
click at [1098, 716] on button "Save & Publish" at bounding box center [1091, 720] width 99 height 29
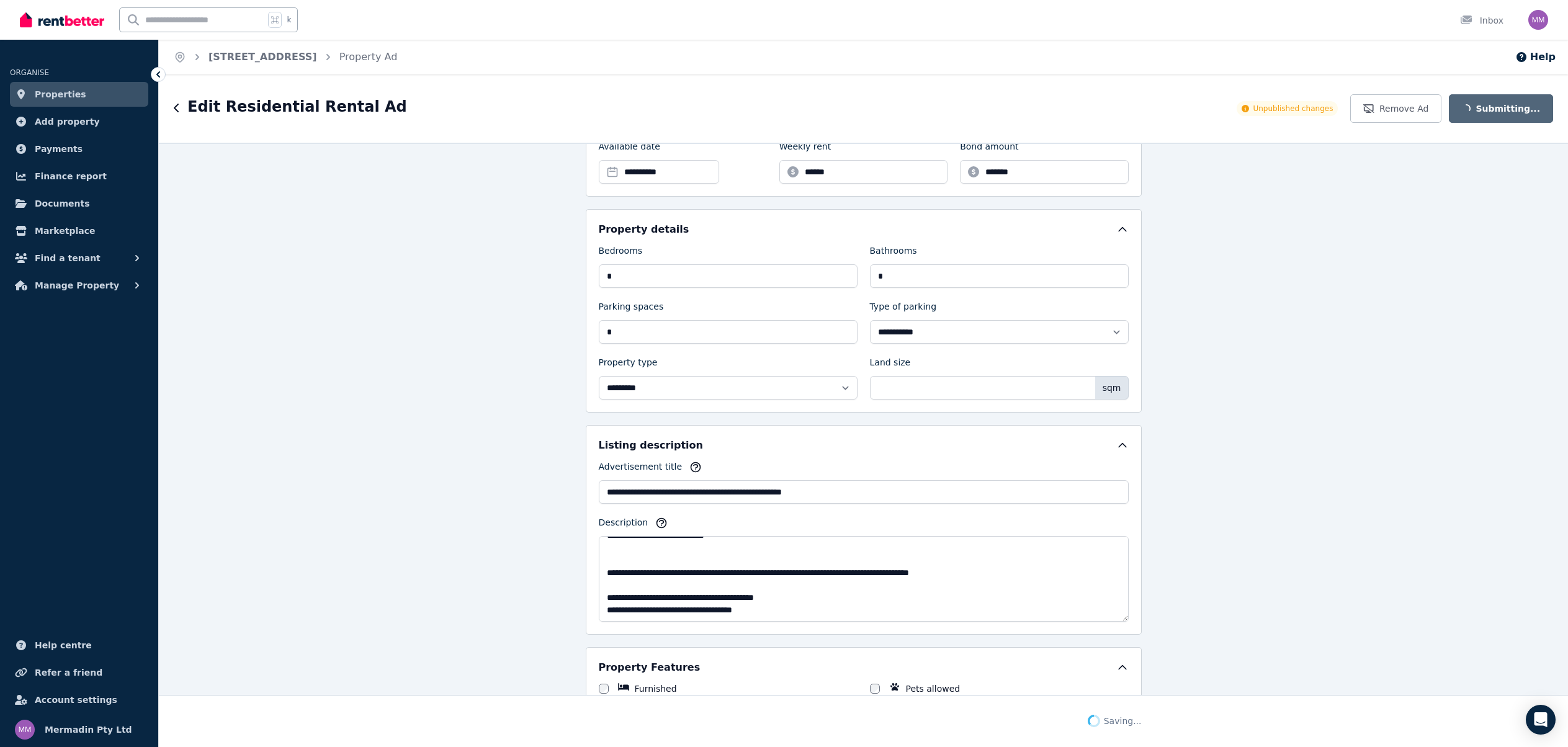
scroll to position [414, 0]
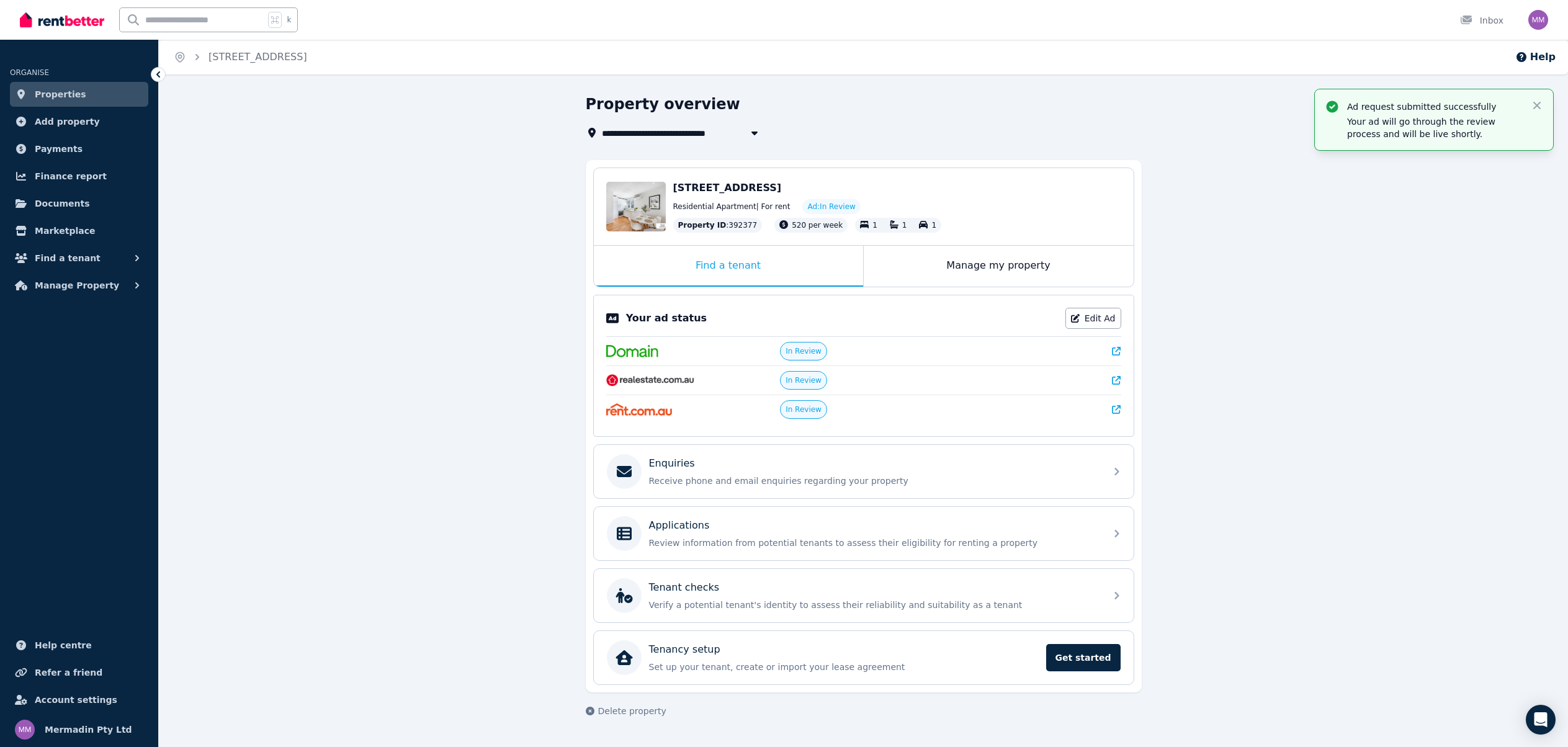
click at [1540, 25] on img "button" at bounding box center [1538, 20] width 20 height 20
click at [1477, 167] on span "Logout" at bounding box center [1488, 164] width 119 height 23
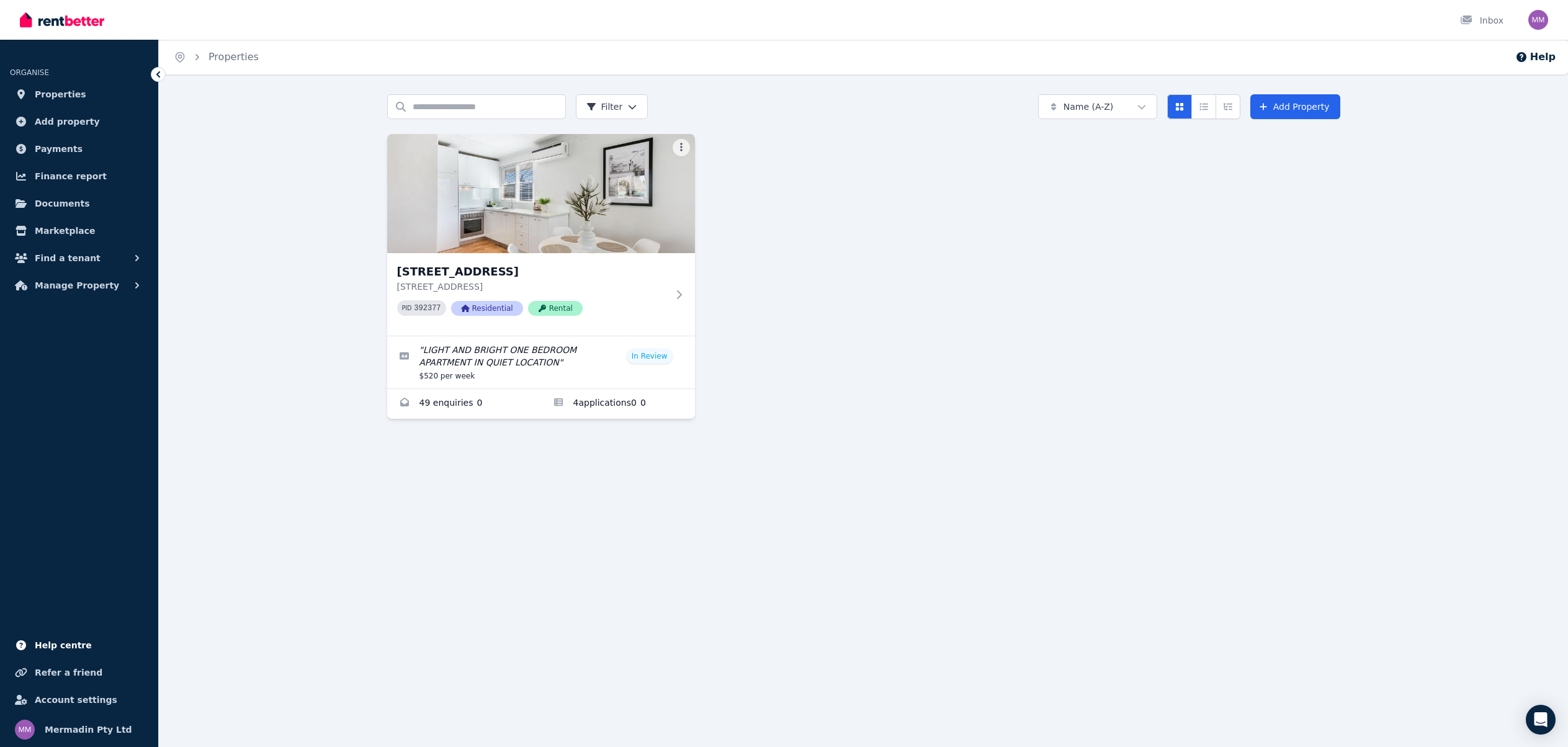
click at [75, 641] on span "Help centre" at bounding box center [63, 644] width 57 height 15
click at [65, 119] on span "Add property" at bounding box center [67, 121] width 65 height 15
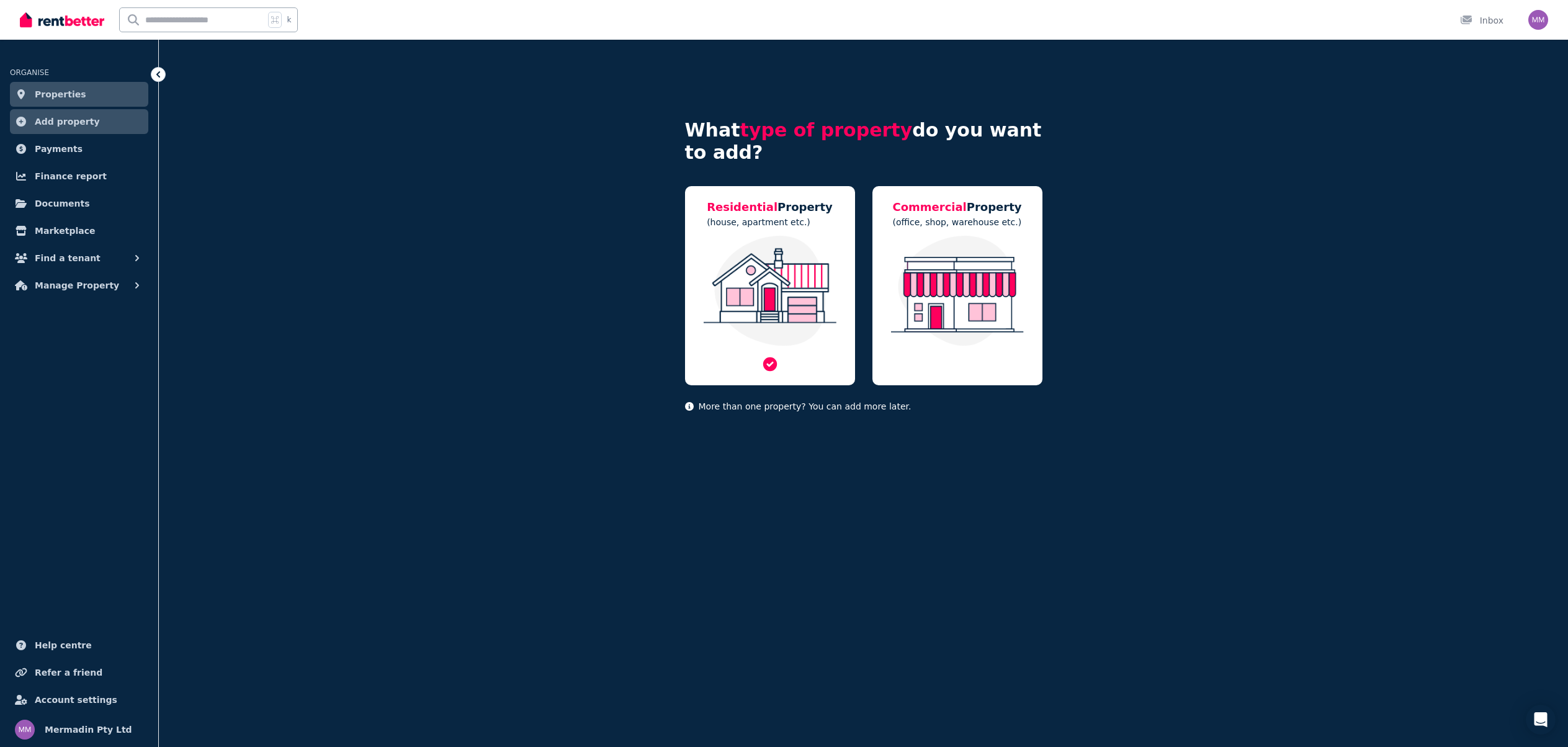
click at [779, 269] on img at bounding box center [770, 290] width 145 height 110
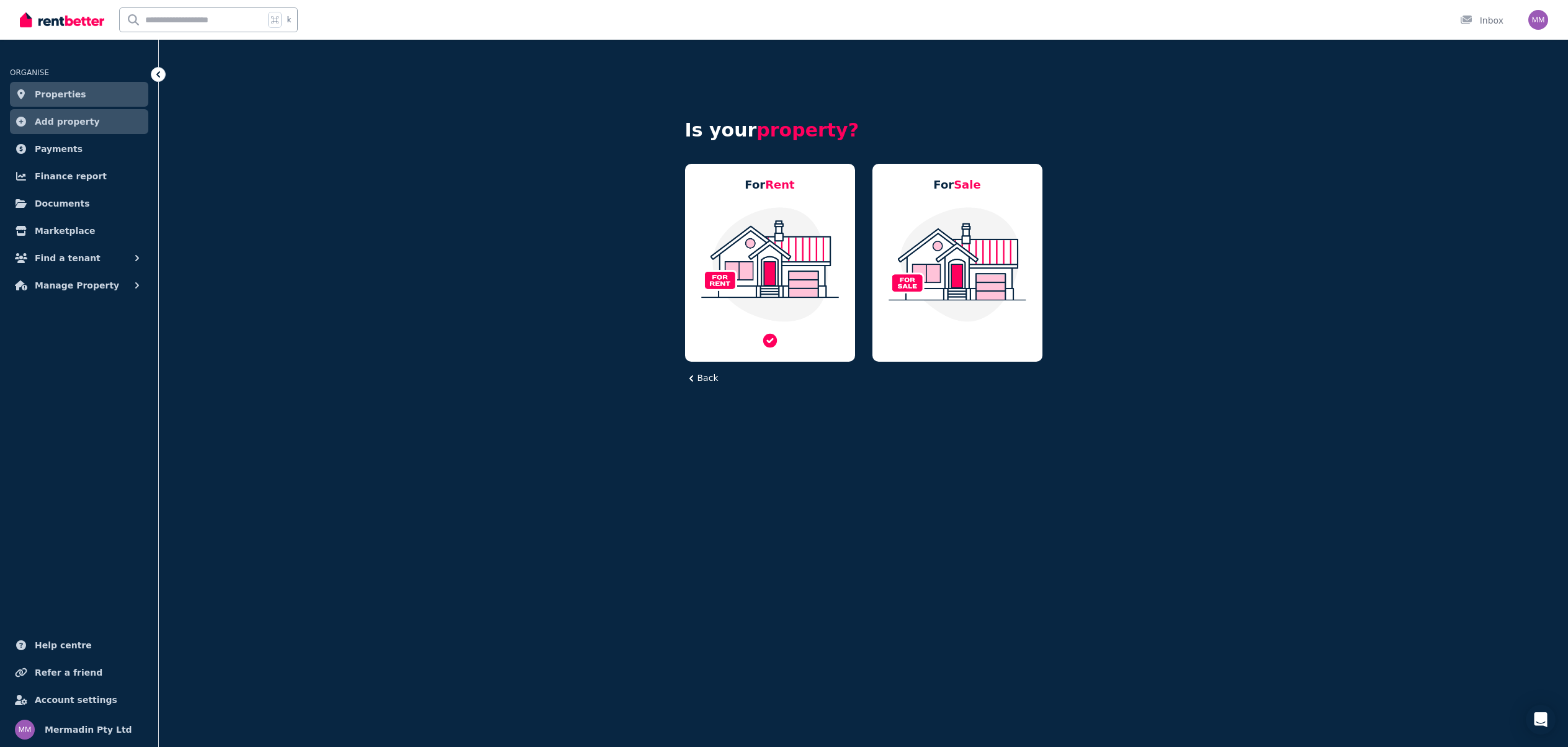
click at [776, 247] on img at bounding box center [770, 264] width 145 height 117
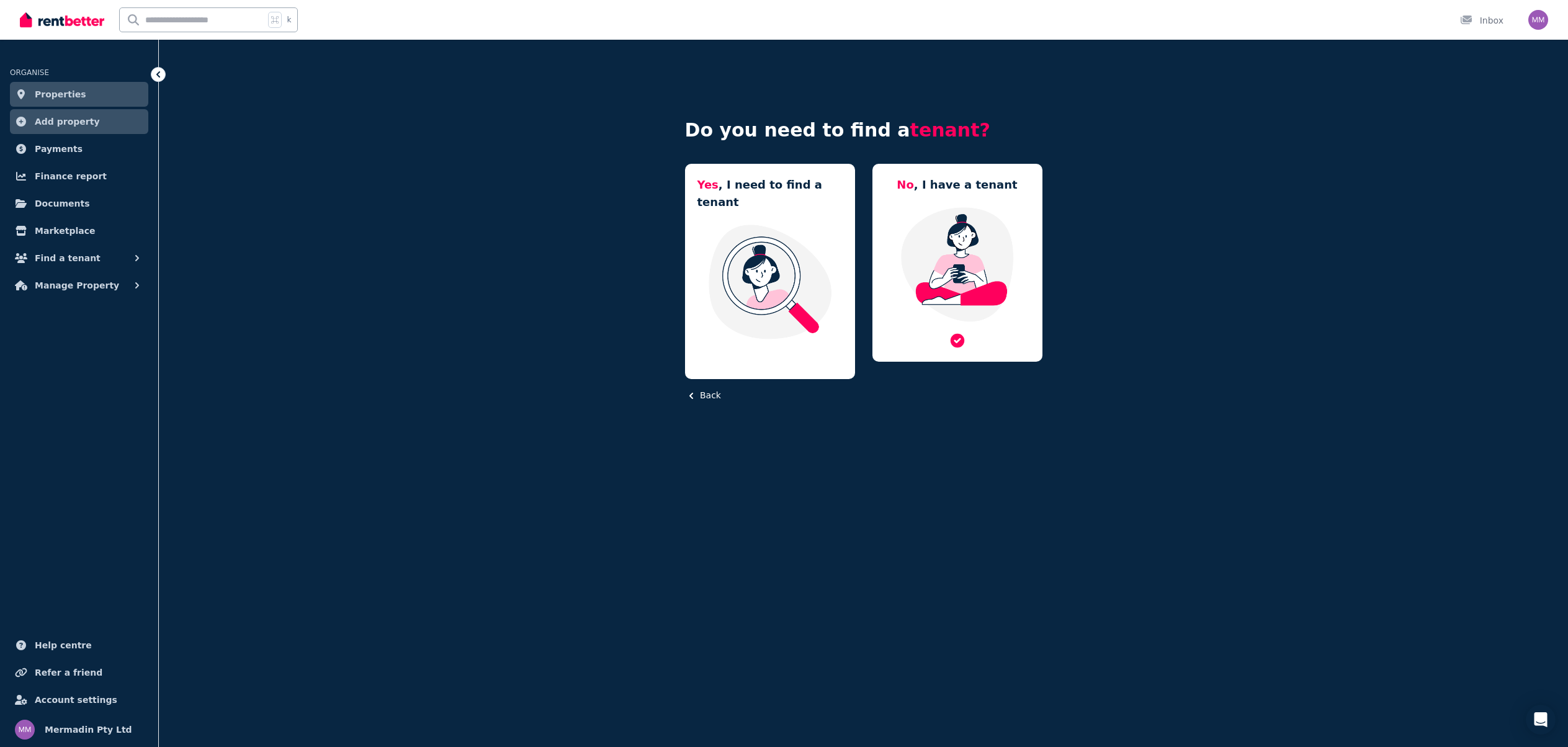
click at [957, 248] on img at bounding box center [957, 264] width 145 height 117
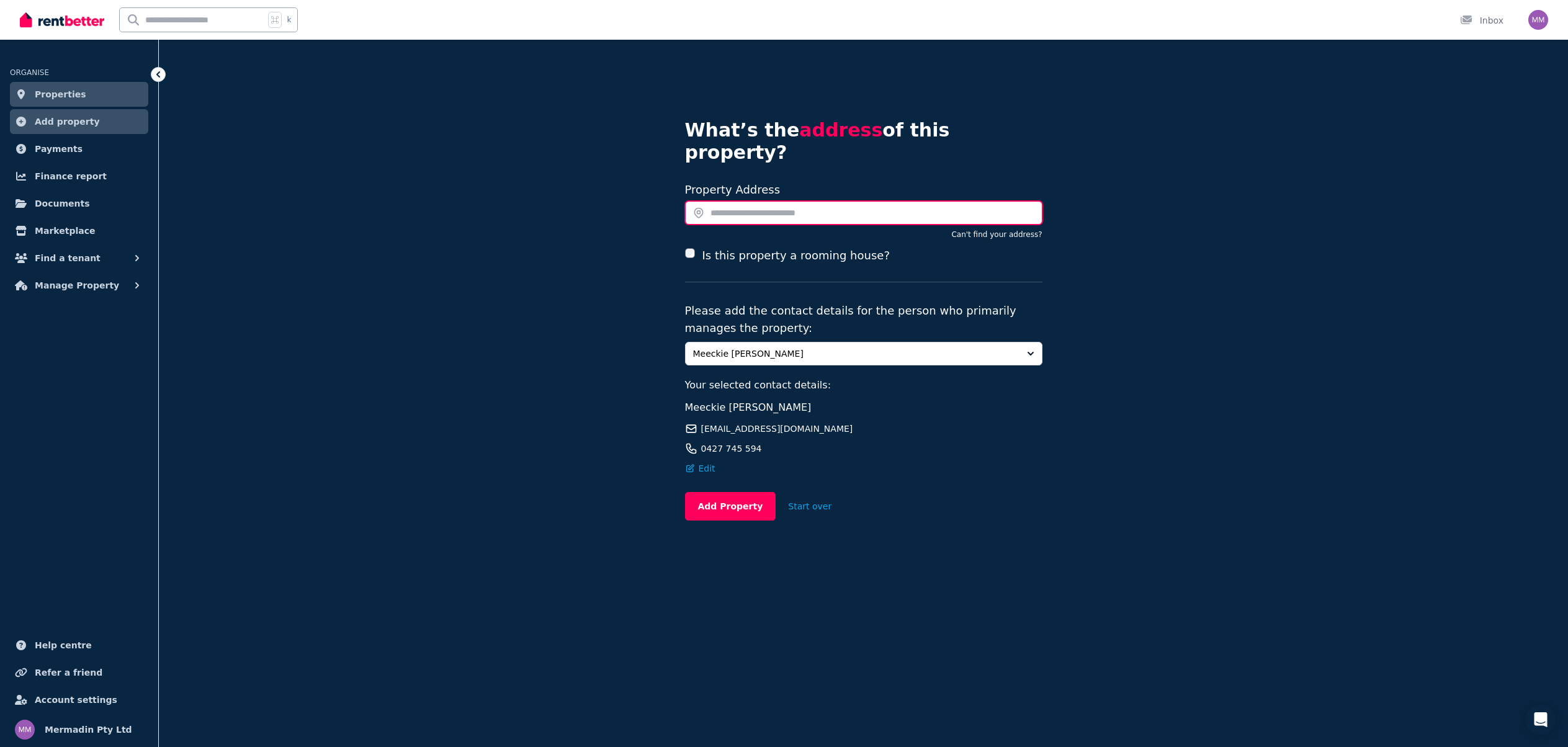
click at [828, 201] on input "text" at bounding box center [864, 213] width 358 height 24
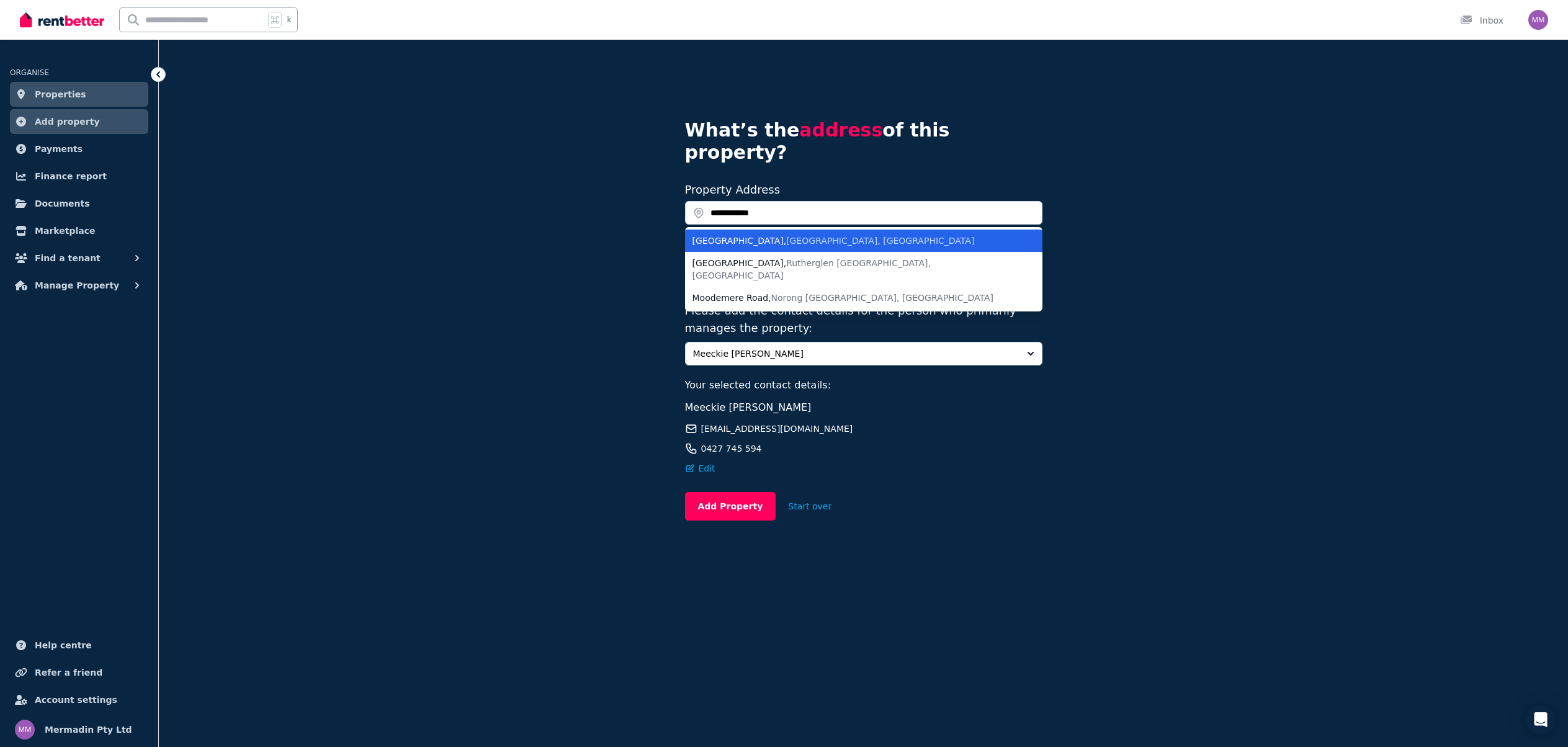
click at [718, 234] on div "Moodemere Street , Noble Park VIC, Australia" at bounding box center [856, 241] width 328 height 13
type input "**********"
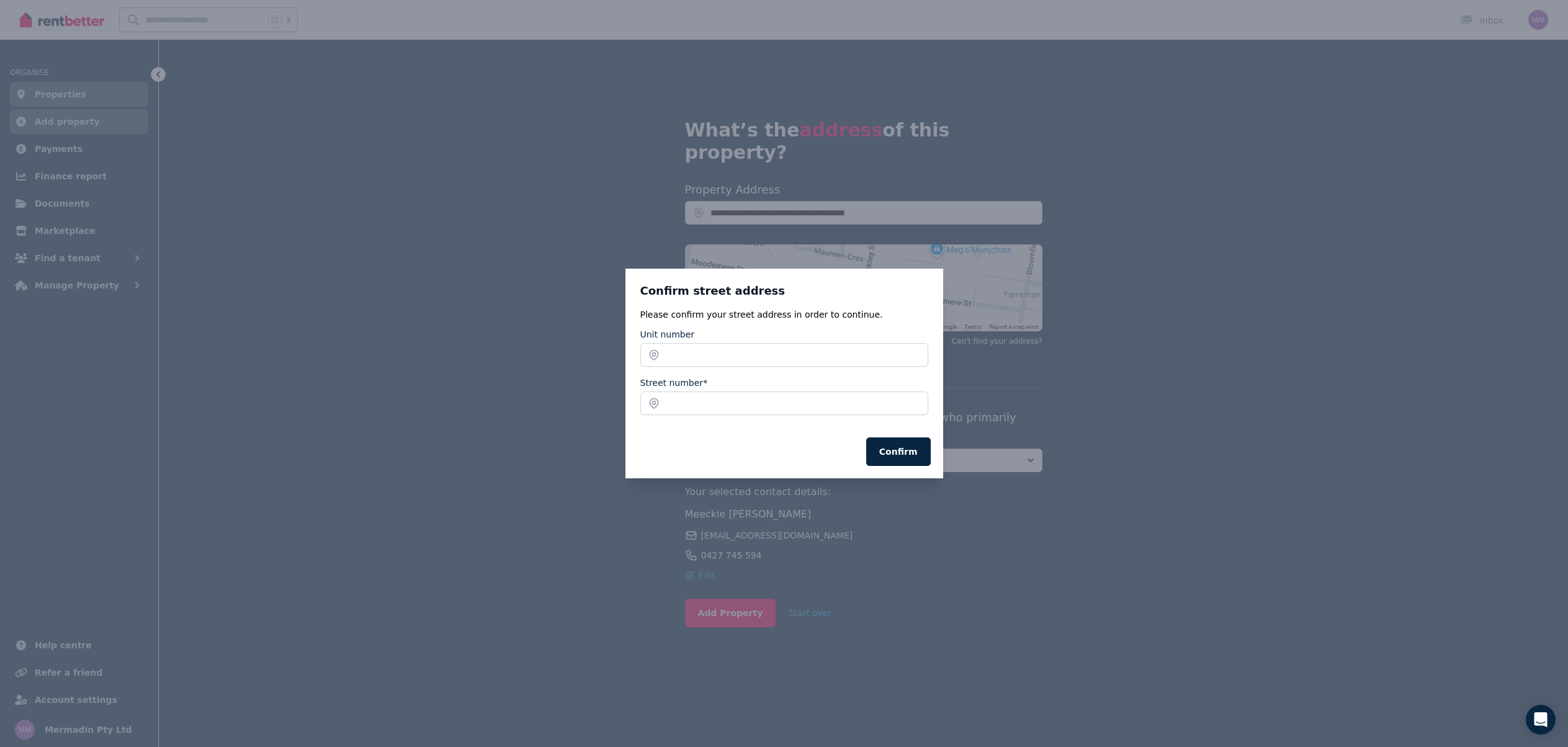
drag, startPoint x: 488, startPoint y: 395, endPoint x: 497, endPoint y: 392, distance: 9.5
click at [488, 395] on div "Confirm street address Please confirm your street address in order to continue.…" at bounding box center [784, 374] width 1568 height 747
click at [154, 62] on div "Confirm street address Please confirm your street address in order to continue.…" at bounding box center [784, 374] width 1568 height 747
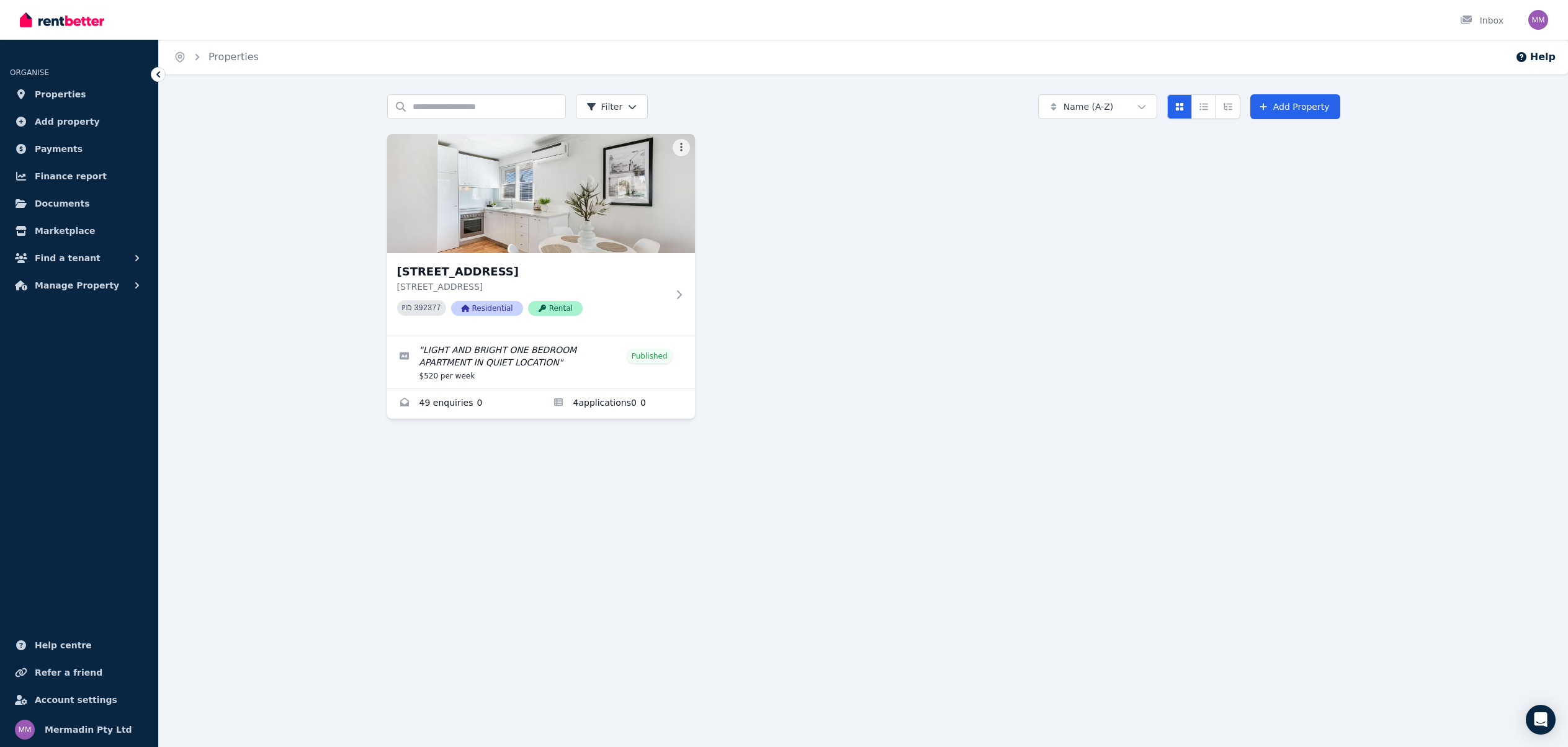
click at [1531, 25] on img "button" at bounding box center [1538, 20] width 20 height 20
click at [1471, 167] on span "Logout" at bounding box center [1488, 164] width 119 height 23
